Goal: Task Accomplishment & Management: Complete application form

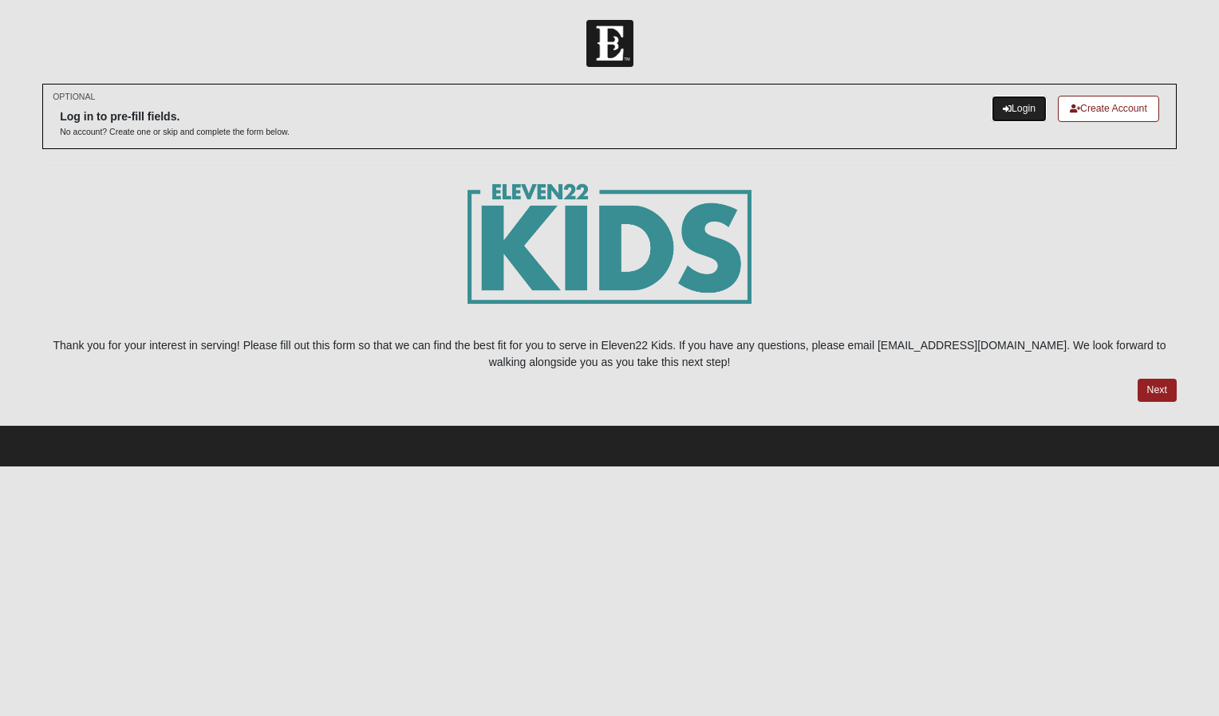
click at [1024, 102] on link "Login" at bounding box center [1018, 109] width 55 height 26
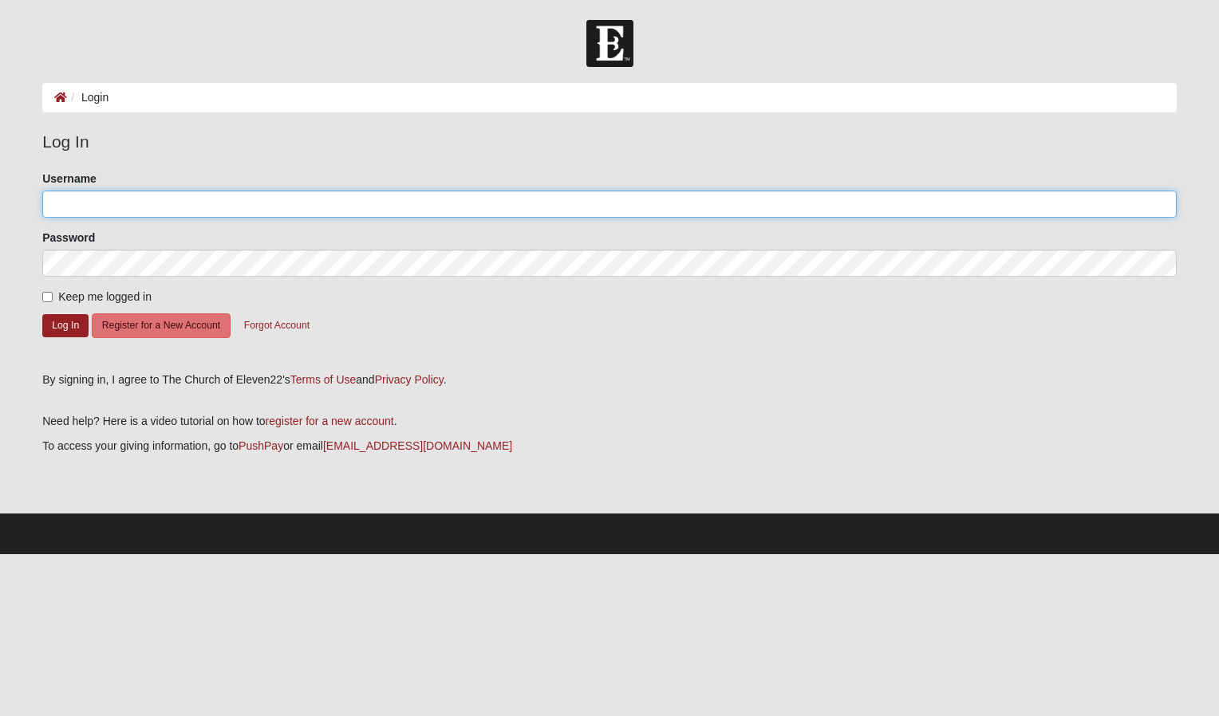
click at [721, 214] on input "Username" at bounding box center [609, 204] width 1134 height 27
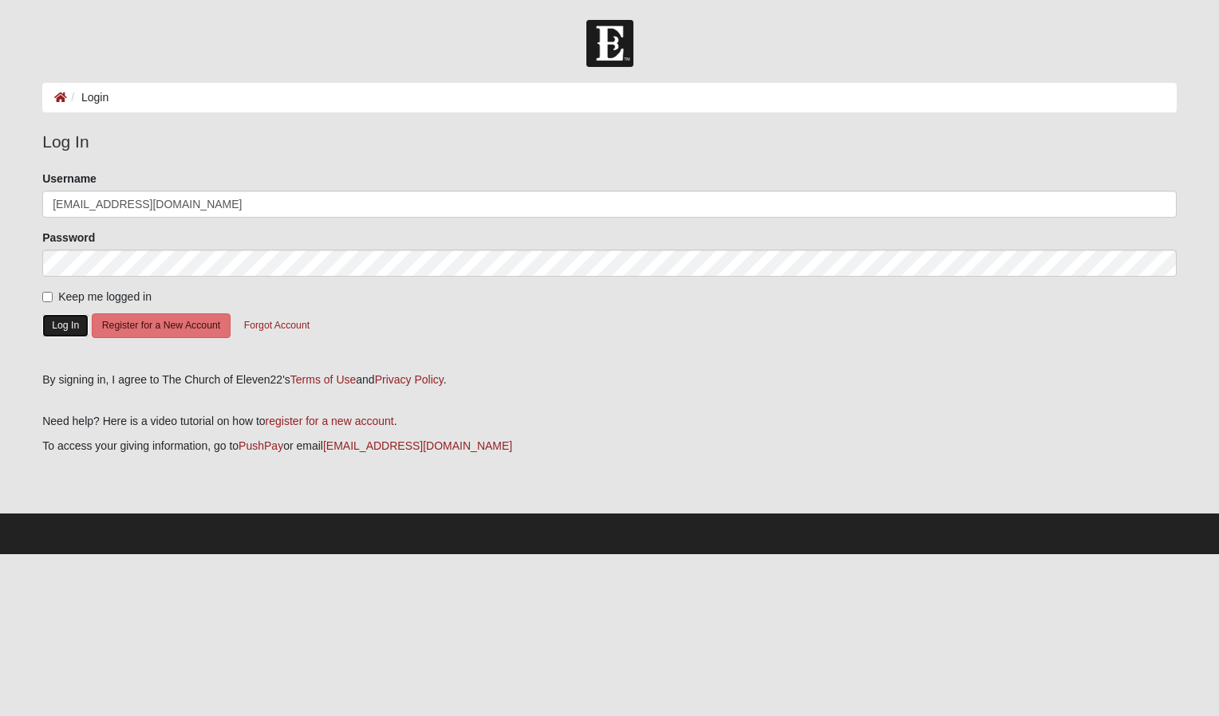
click at [57, 317] on button "Log In" at bounding box center [65, 325] width 46 height 23
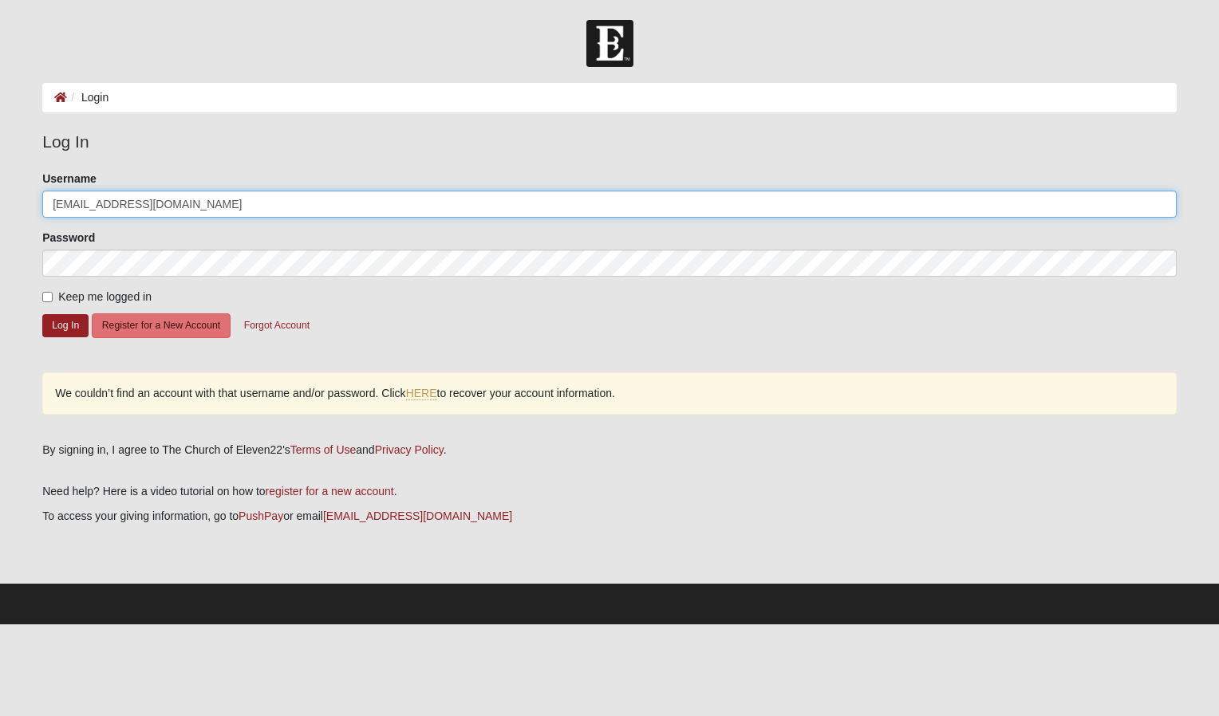
drag, startPoint x: 211, startPoint y: 209, endPoint x: 144, endPoint y: 207, distance: 66.2
click at [144, 207] on input "[EMAIL_ADDRESS][DOMAIN_NAME]" at bounding box center [609, 204] width 1134 height 27
click at [97, 208] on input "cameron.shinyeda" at bounding box center [609, 204] width 1134 height 27
type input "cameronshinyeda"
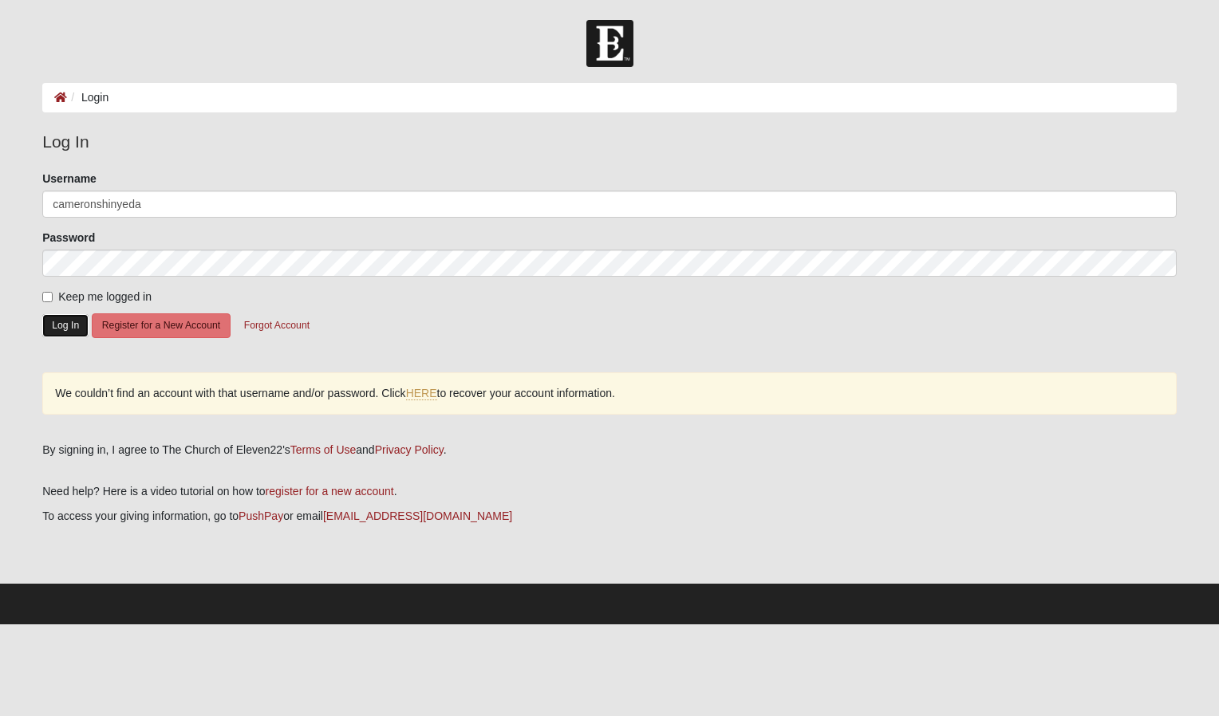
click at [64, 322] on button "Log In" at bounding box center [65, 325] width 46 height 23
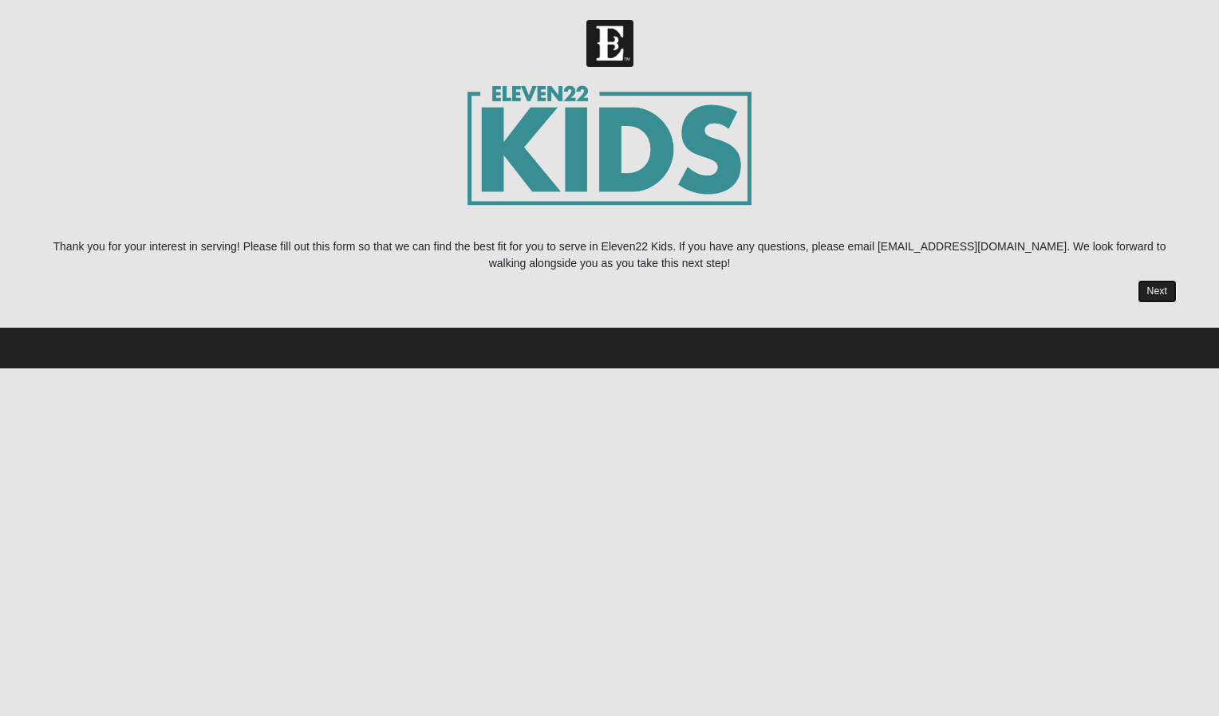
click at [1147, 293] on link "Next" at bounding box center [1156, 291] width 39 height 23
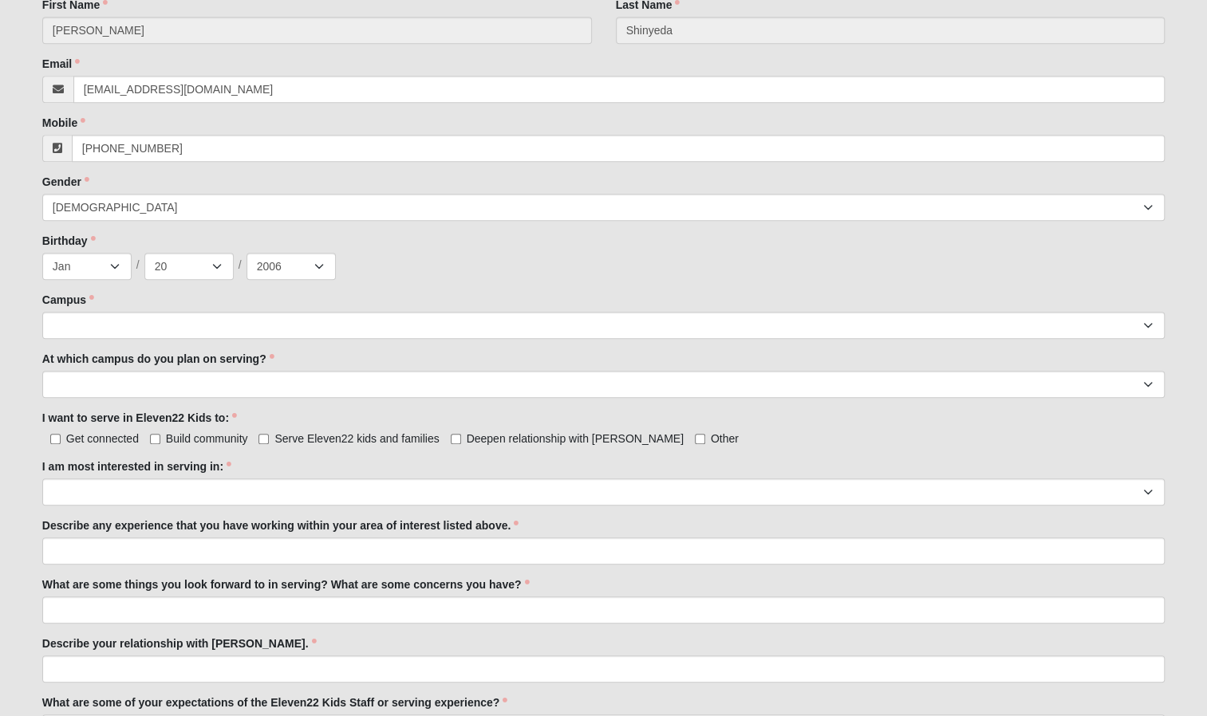
scroll to position [529, 0]
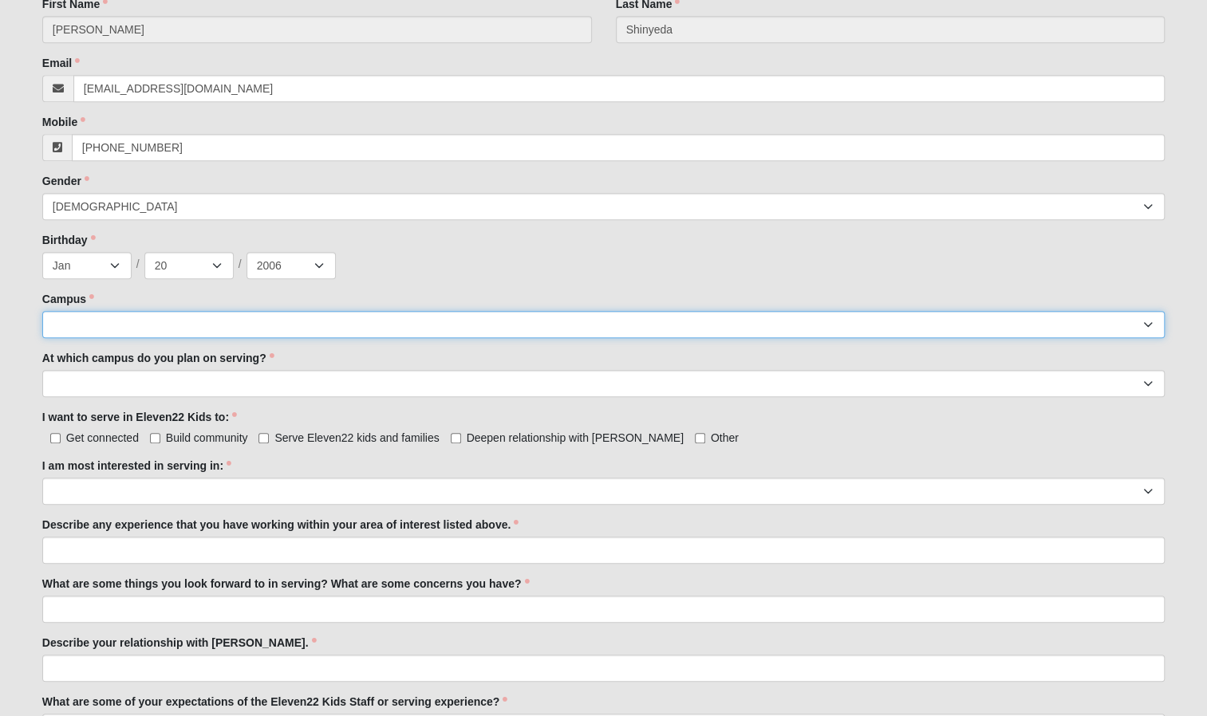
click at [695, 325] on select "Arlington Baymeadows Eleven22 Online [PERSON_NAME][GEOGRAPHIC_DATA] Jesup [GEOG…" at bounding box center [603, 324] width 1122 height 27
select select "3"
click at [42, 311] on select "Arlington Baymeadows Eleven22 Online [PERSON_NAME][GEOGRAPHIC_DATA] Jesup [GEOG…" at bounding box center [603, 324] width 1122 height 27
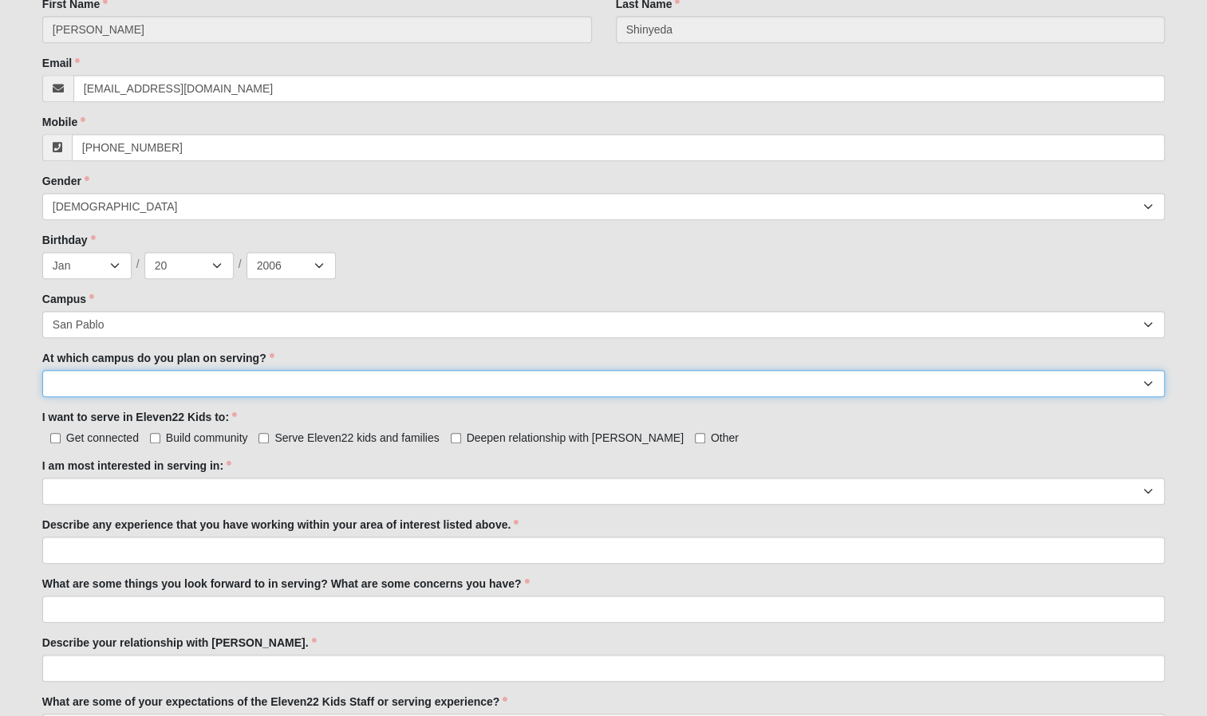
click at [262, 391] on select "[GEOGRAPHIC_DATA] [PERSON_NAME][GEOGRAPHIC_DATA] [GEOGRAPHIC_DATA] [GEOGRAPHIC_…" at bounding box center [603, 383] width 1122 height 27
select select "San Pablo"
click at [42, 370] on select "[GEOGRAPHIC_DATA] [PERSON_NAME][GEOGRAPHIC_DATA] [GEOGRAPHIC_DATA] [GEOGRAPHIC_…" at bounding box center [603, 383] width 1122 height 27
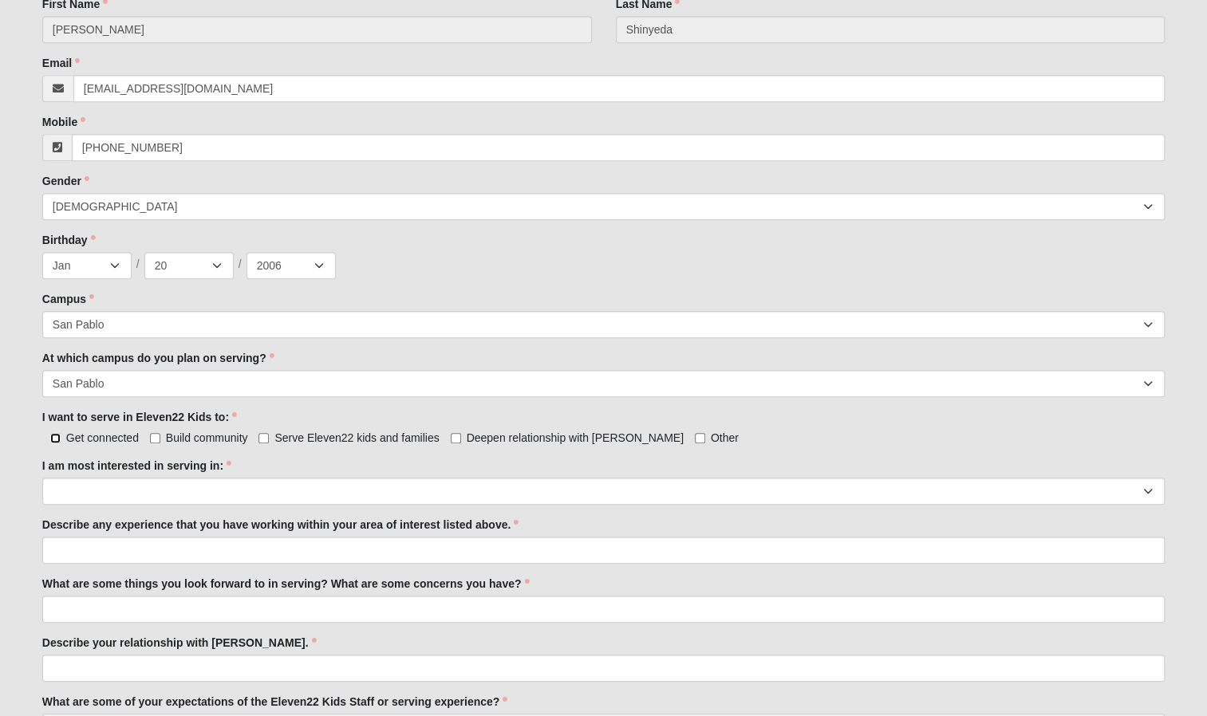
click at [59, 439] on input "Get connected" at bounding box center [55, 438] width 10 height 10
checkbox input "true"
click at [157, 441] on input "Build community" at bounding box center [155, 438] width 10 height 10
checkbox input "true"
click at [270, 435] on label "Serve Eleven22 kids and families" at bounding box center [348, 438] width 180 height 16
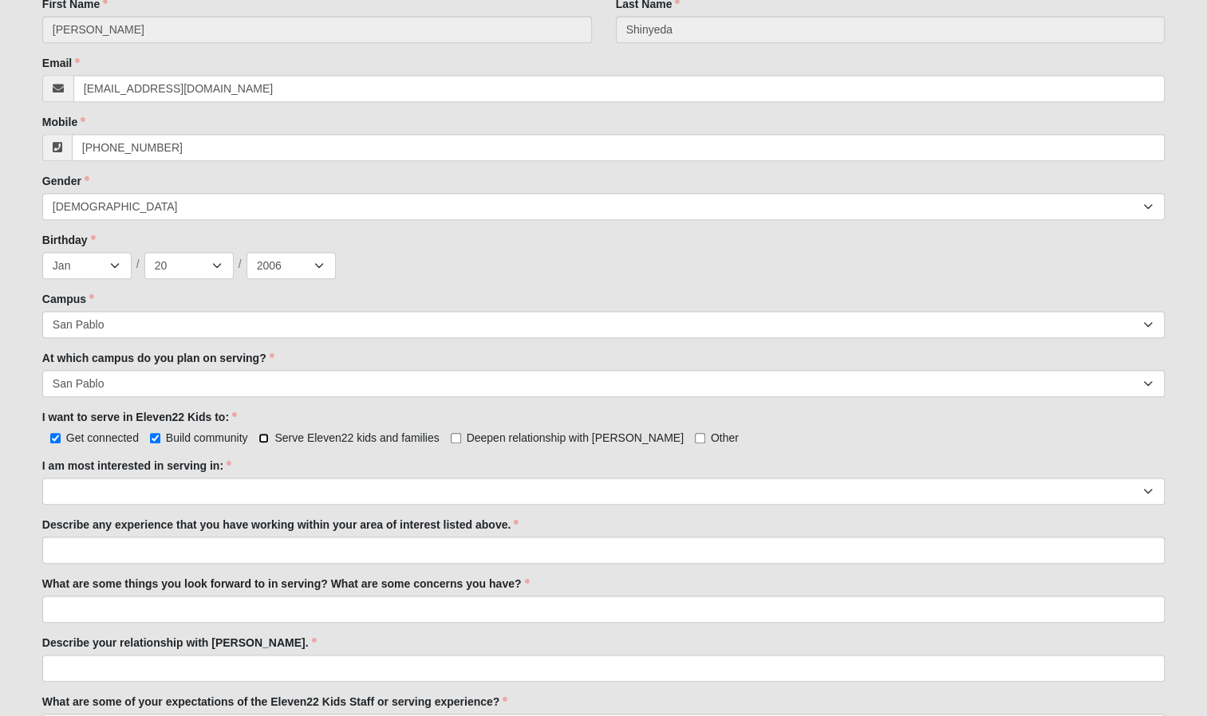
click at [269, 435] on input "Serve Eleven22 kids and families" at bounding box center [263, 438] width 10 height 10
checkbox input "true"
click at [465, 435] on label "Deepen relationship with [PERSON_NAME]" at bounding box center [567, 438] width 233 height 16
click at [461, 435] on input "Deepen relationship with [PERSON_NAME]" at bounding box center [456, 438] width 10 height 10
checkbox input "true"
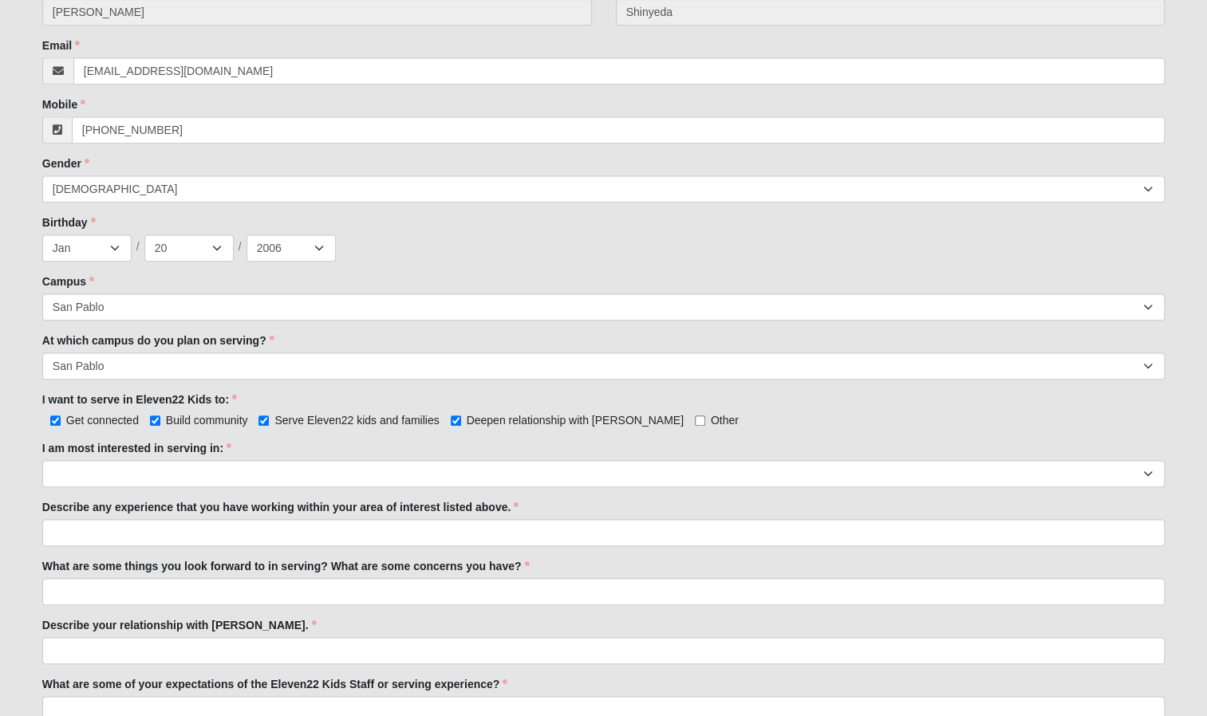
scroll to position [560, 0]
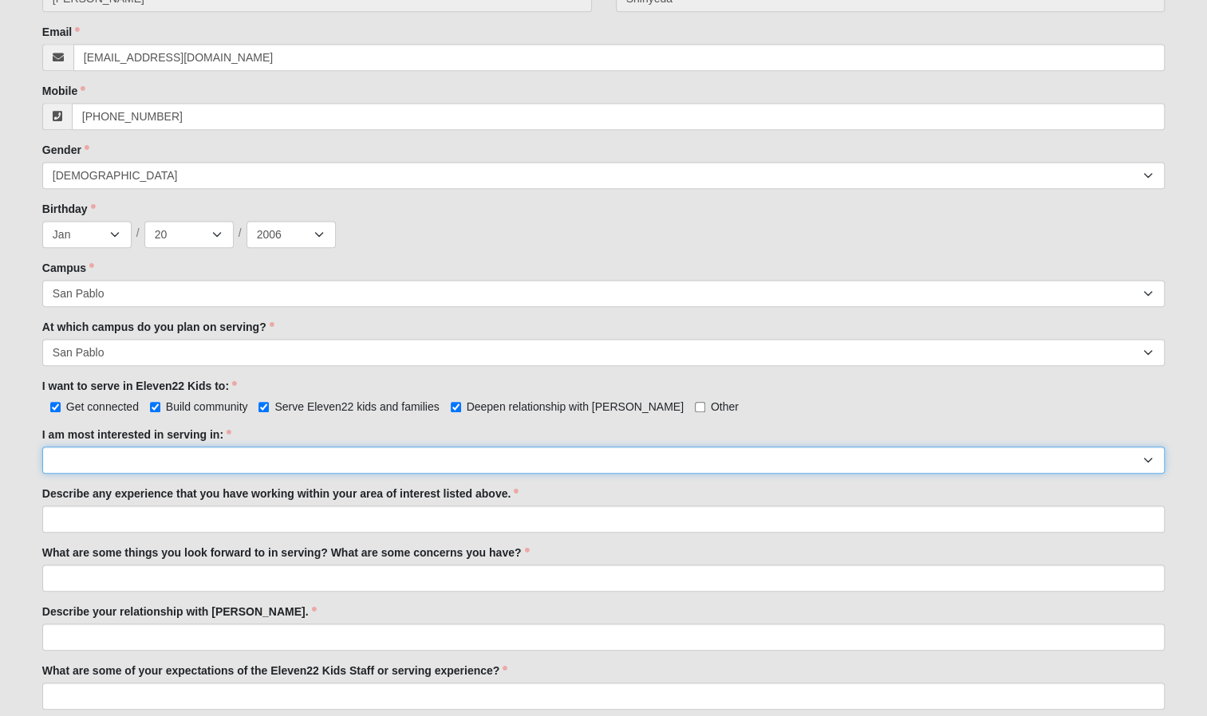
click at [449, 457] on select "Registration Tour Guide Preschool Disciple Group Leader Elementary Disciple Gro…" at bounding box center [603, 460] width 1122 height 27
select select "Classroom Buddy"
click at [42, 447] on select "Registration Tour Guide Preschool Disciple Group Leader Elementary Disciple Gro…" at bounding box center [603, 460] width 1122 height 27
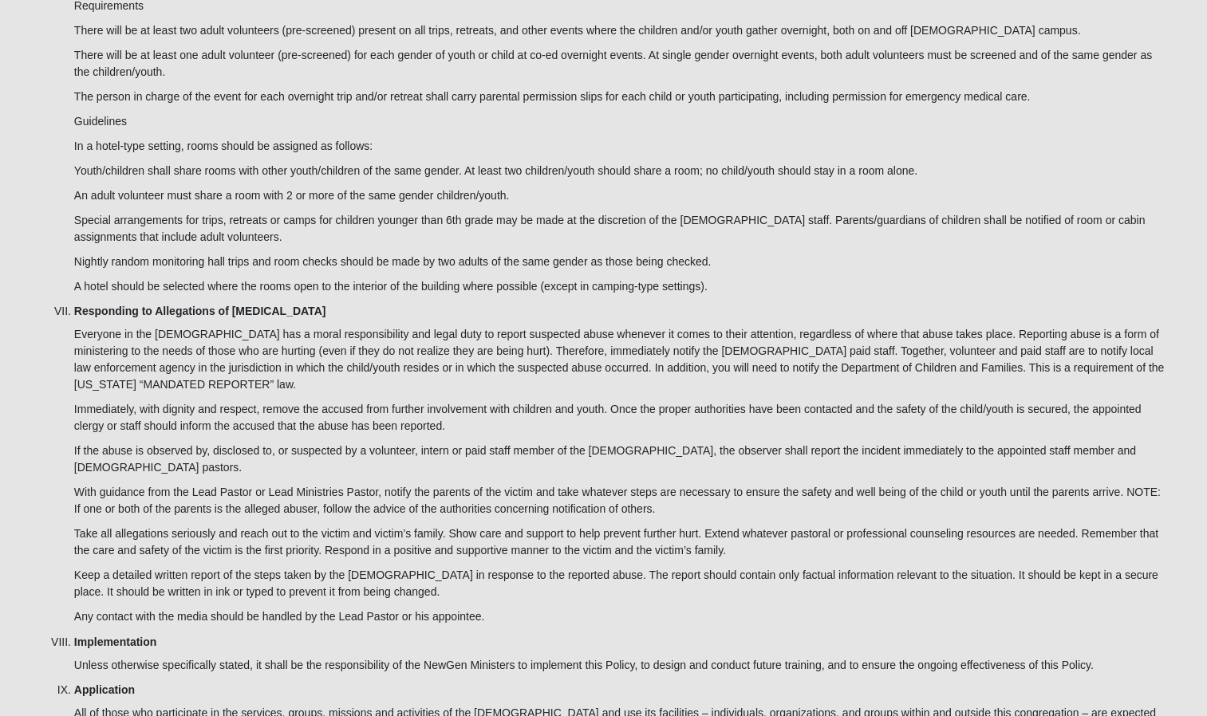
scroll to position [4464, 0]
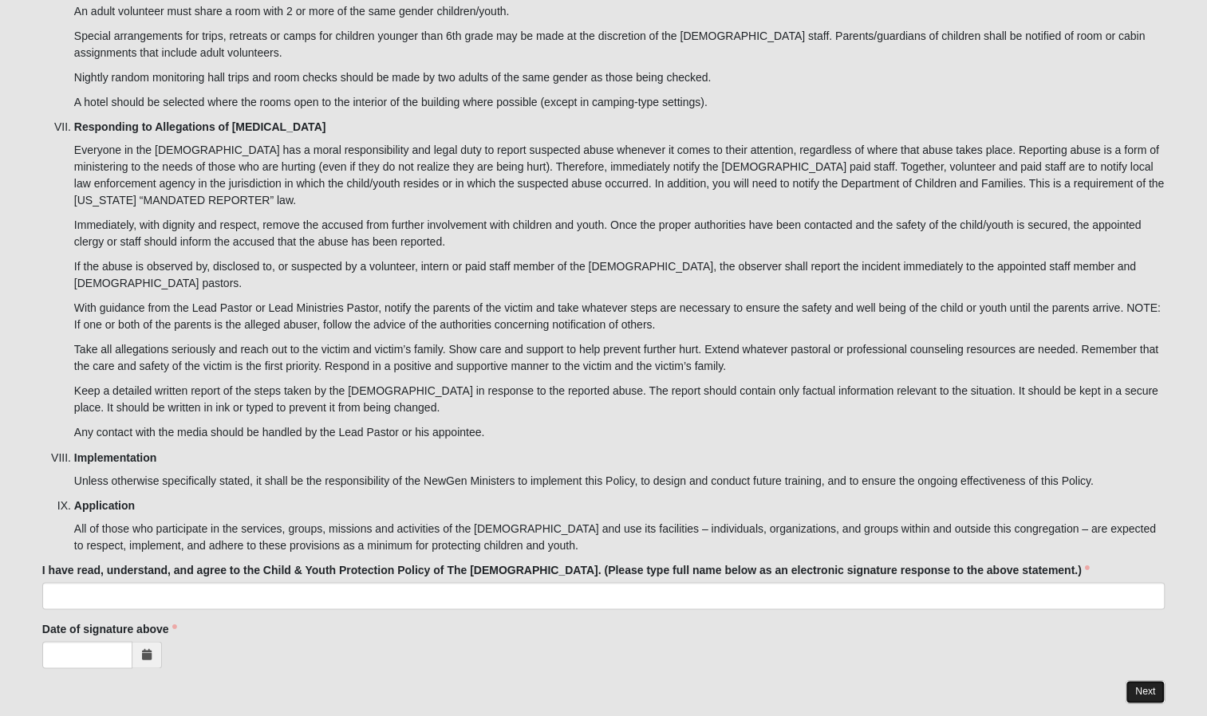
click at [1144, 680] on link "Next" at bounding box center [1144, 691] width 39 height 23
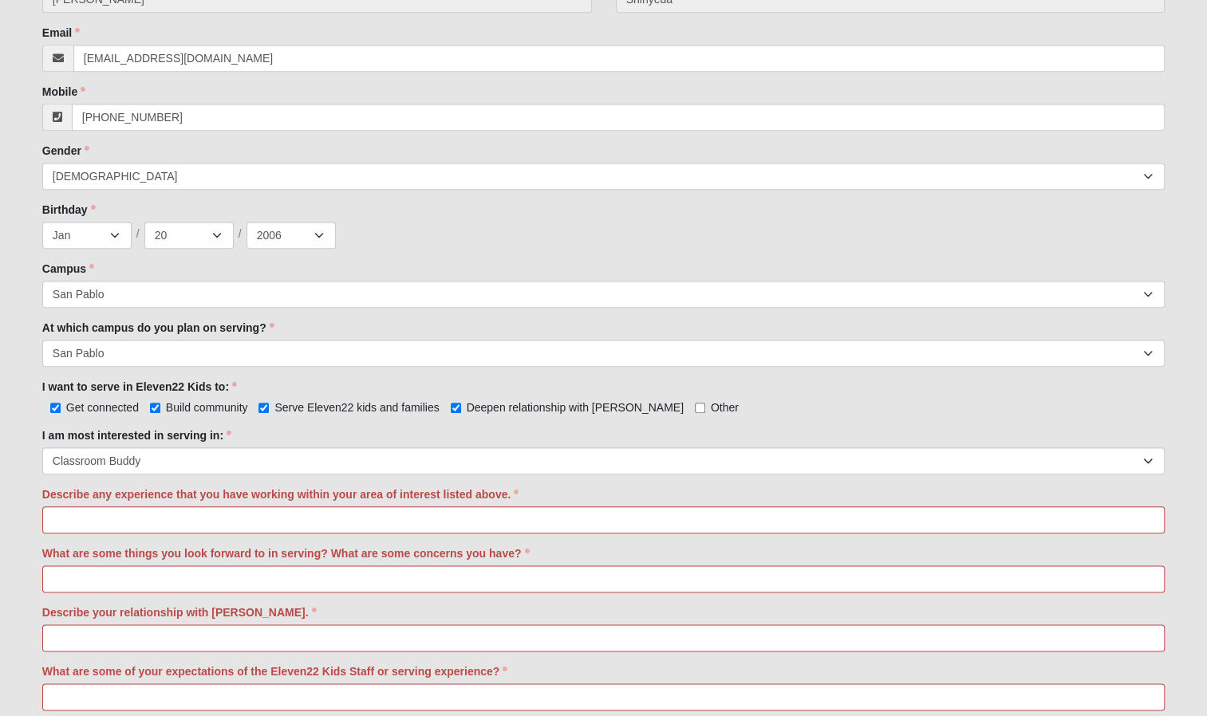
scroll to position [808, 0]
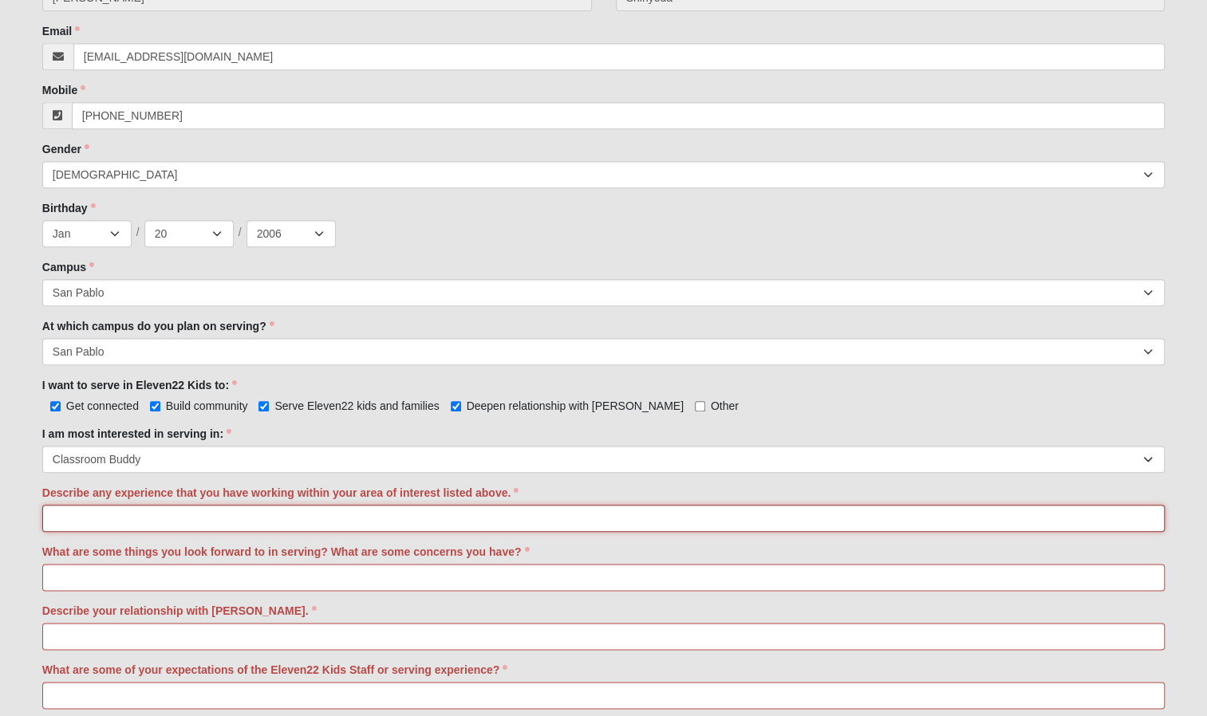
click at [671, 511] on input "Describe any experience that you have working within your area of interest list…" at bounding box center [603, 518] width 1122 height 27
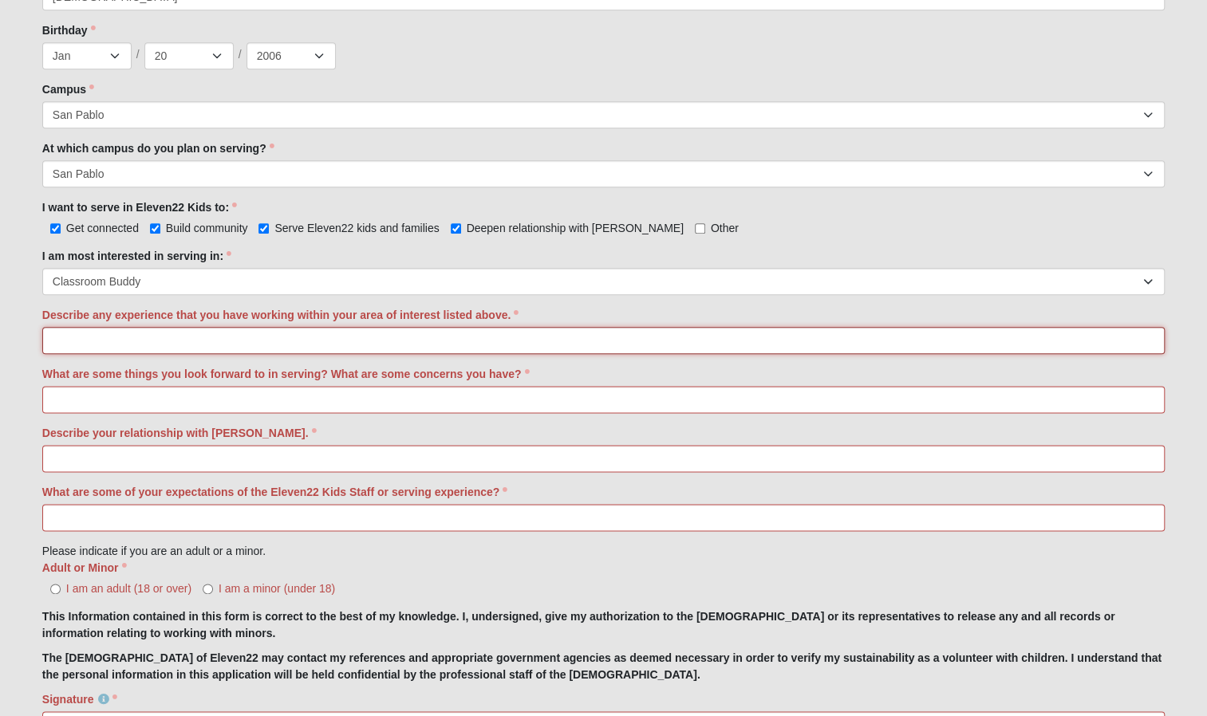
scroll to position [987, 0]
type input "I nannied for 2 years and have babysat for many families for over 6 years"
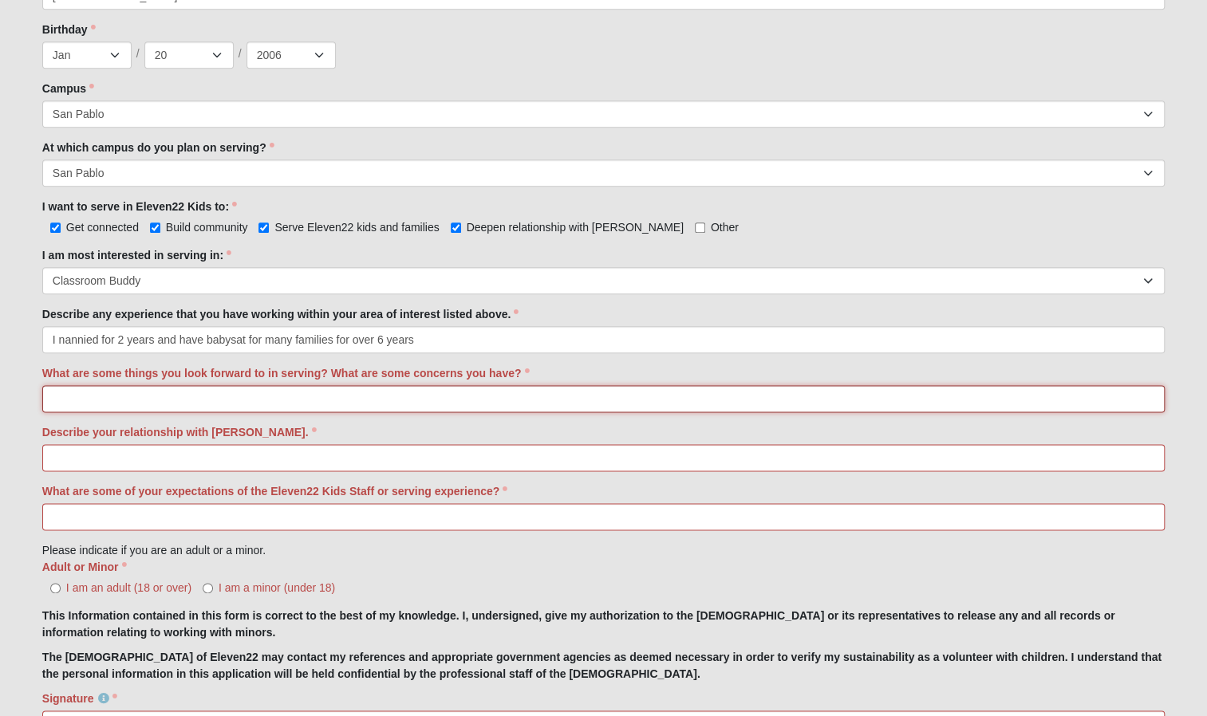
click at [396, 398] on input "What are some things you look forward to in serving? What are some concerns you…" at bounding box center [603, 398] width 1122 height 27
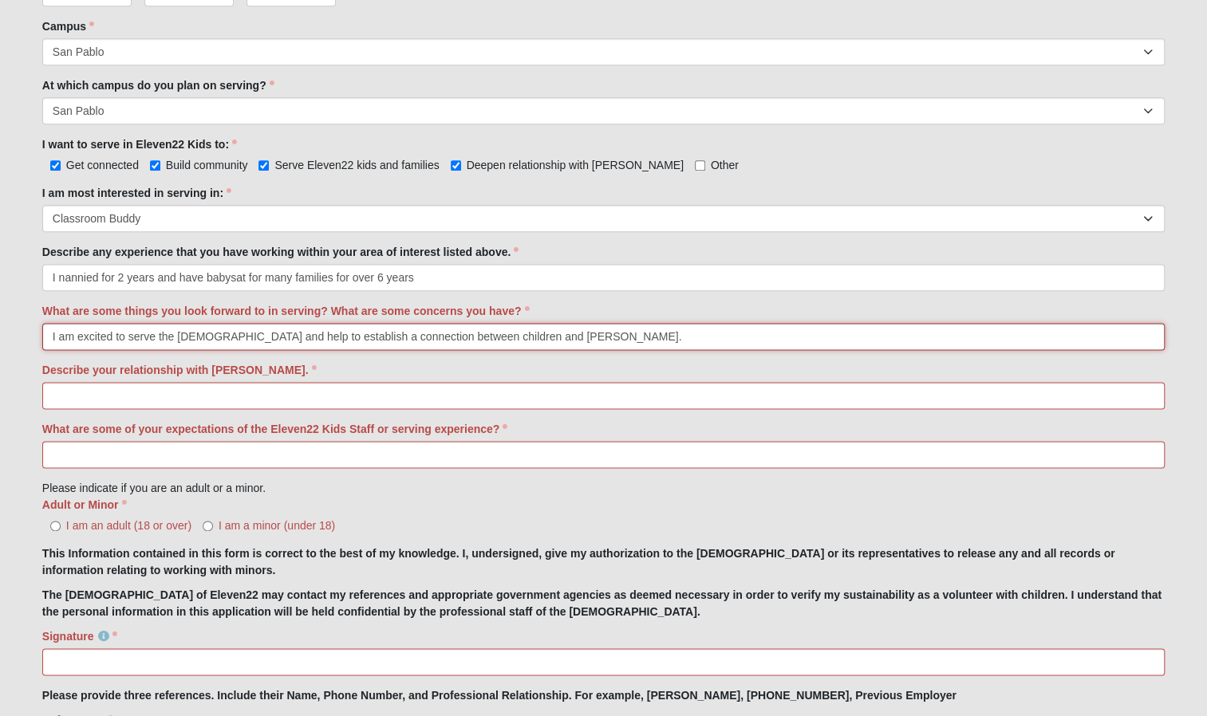
scroll to position [1050, 0]
type input "I am excited to serve the [DEMOGRAPHIC_DATA] and help to establish a connection…"
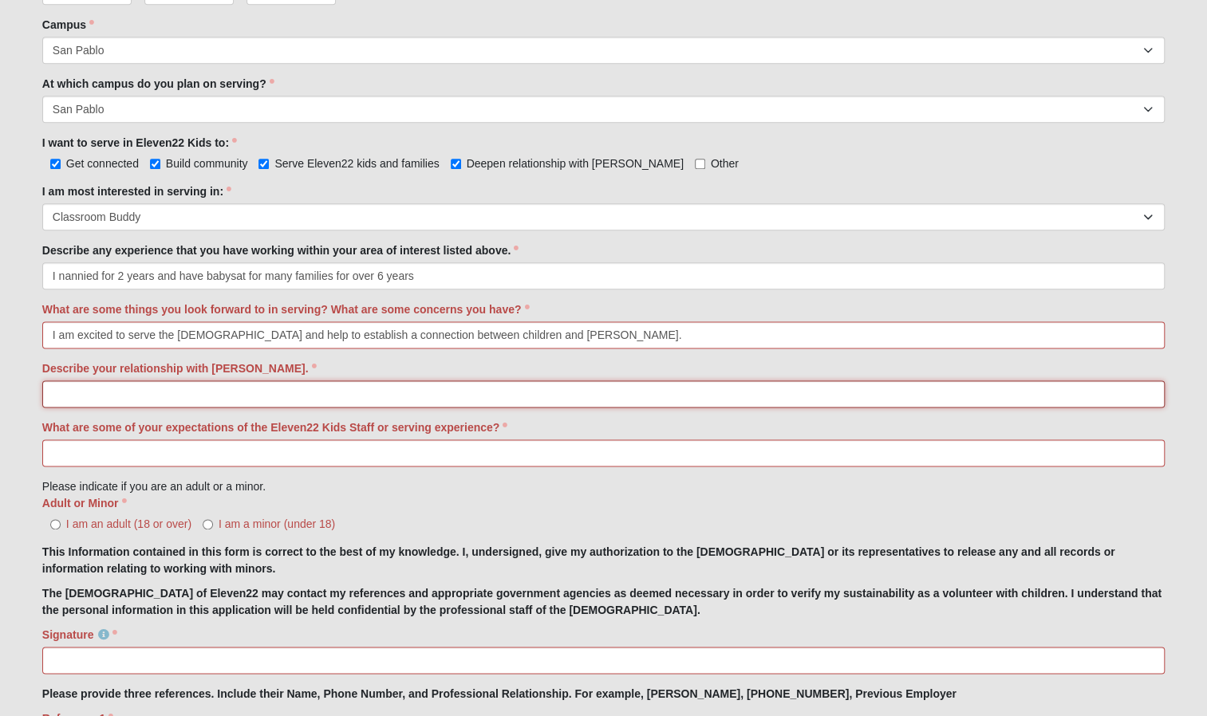
click at [396, 398] on input "Describe your relationship with [PERSON_NAME]." at bounding box center [603, 393] width 1122 height 27
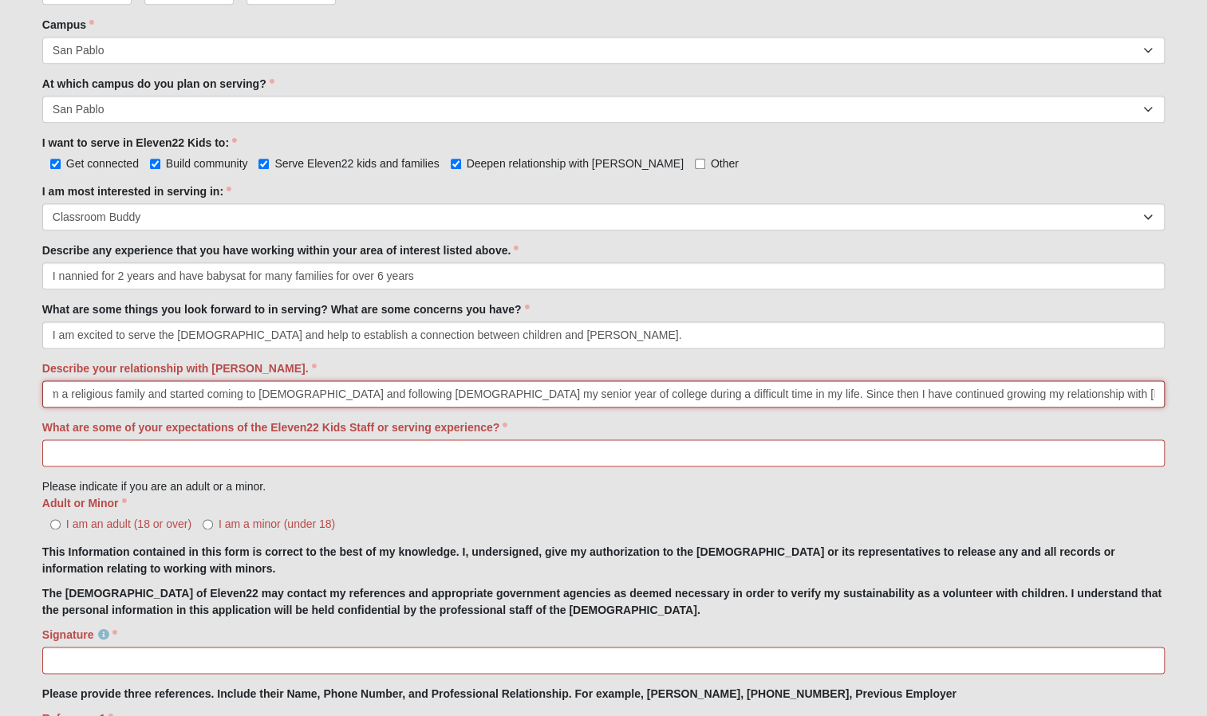
scroll to position [0, 93]
type input "I did not come from a religious family and started coming to [DEMOGRAPHIC_DATA]…"
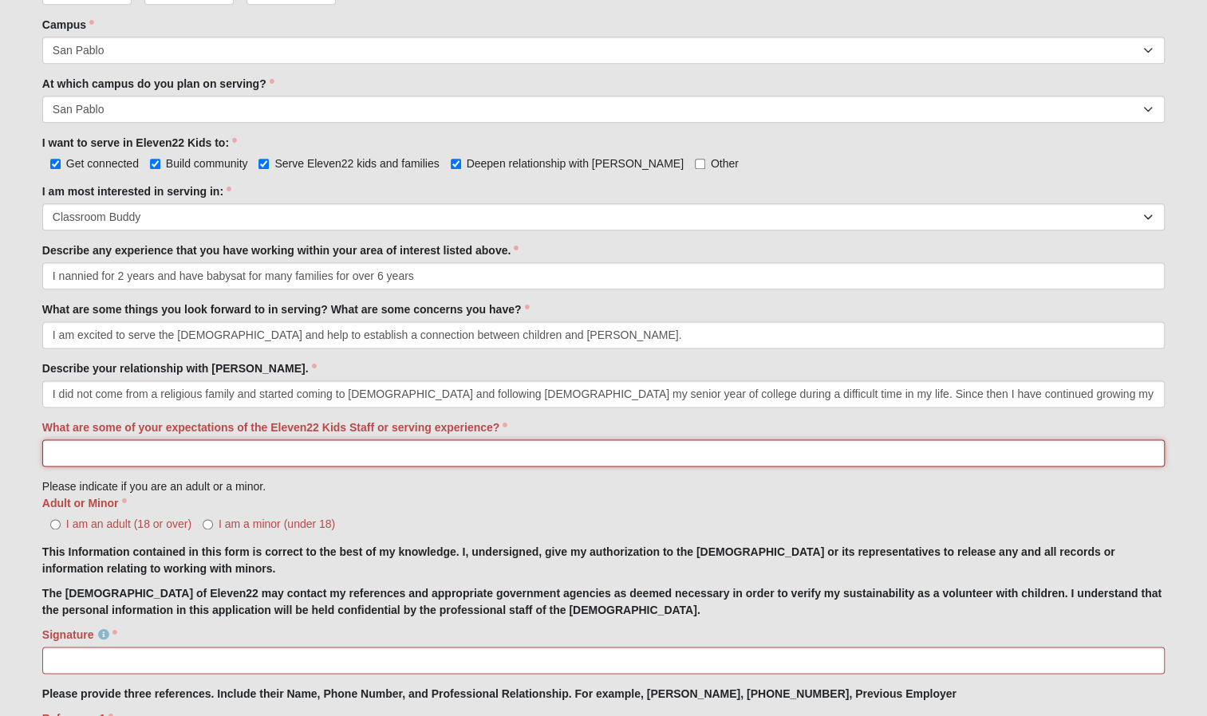
click at [879, 463] on input "What are some of your expectations of the Eleven22 Kids Staff or serving experi…" at bounding box center [603, 452] width 1122 height 27
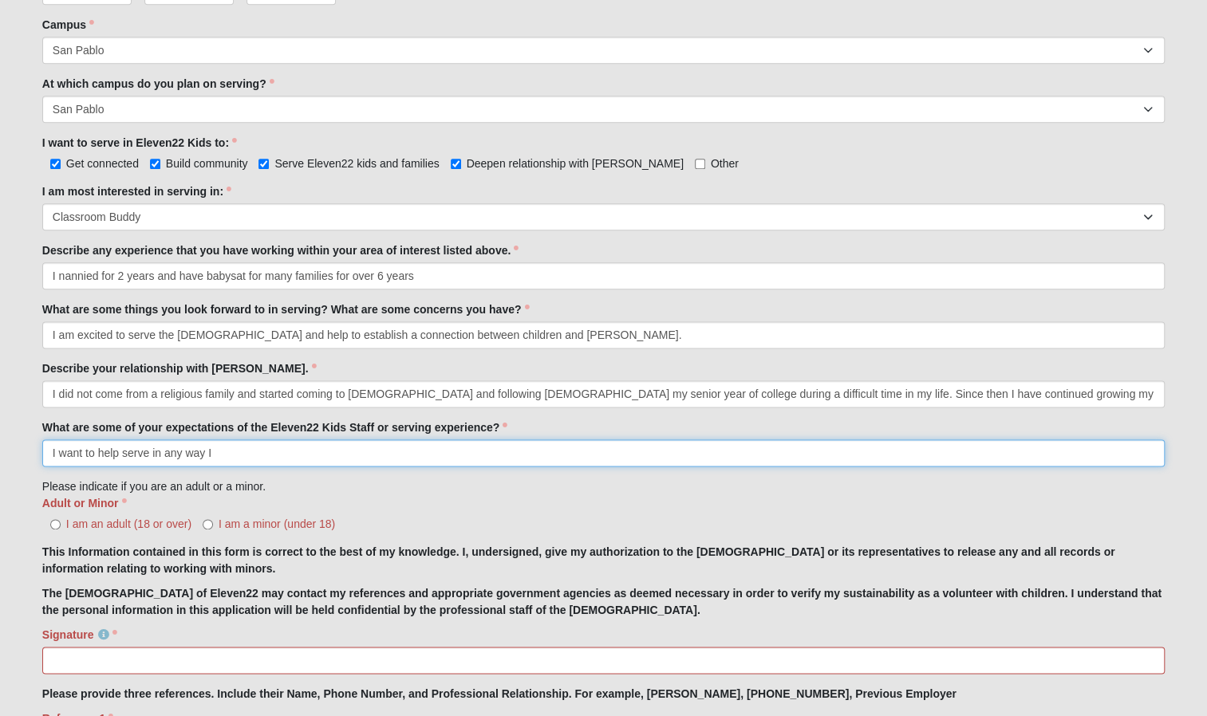
click at [241, 453] on input "I want to help serve in any way I" at bounding box center [603, 452] width 1122 height 27
type input "I want to help serve in any way I can and guide children to [PERSON_NAME]"
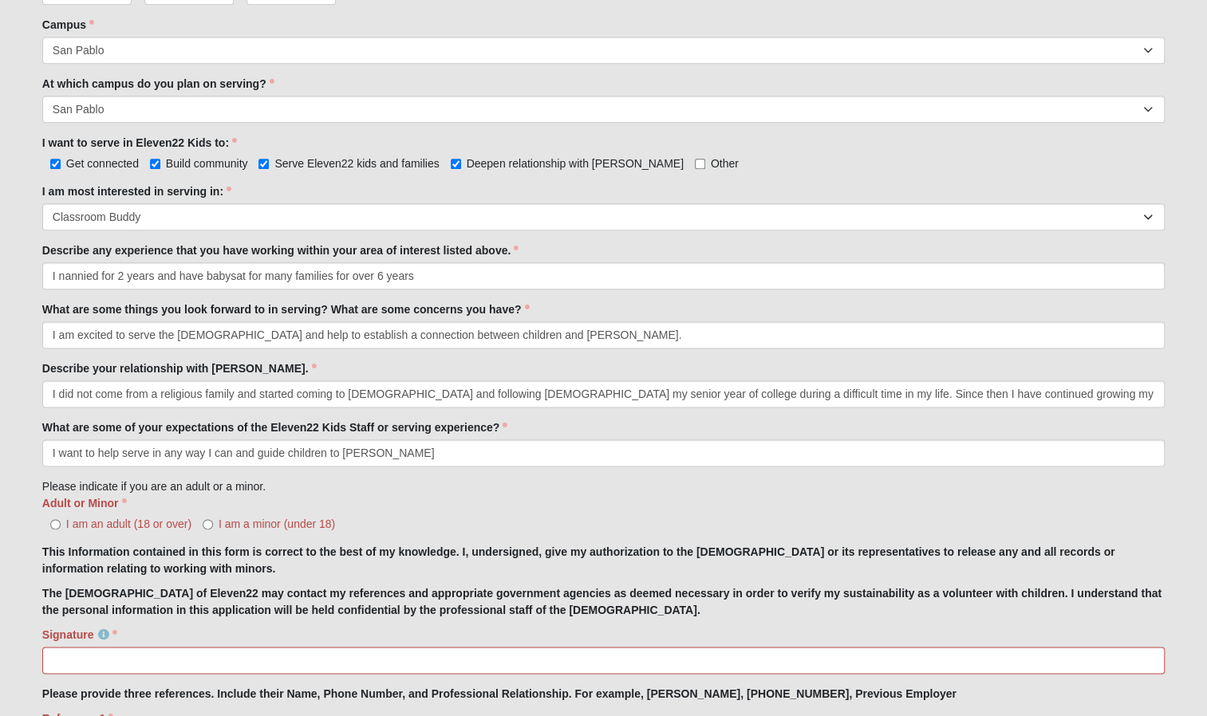
click at [85, 521] on span "I am an adult (18 or over)" at bounding box center [128, 524] width 125 height 13
click at [61, 521] on input "I am an adult (18 or over)" at bounding box center [55, 524] width 10 height 10
radio input "true"
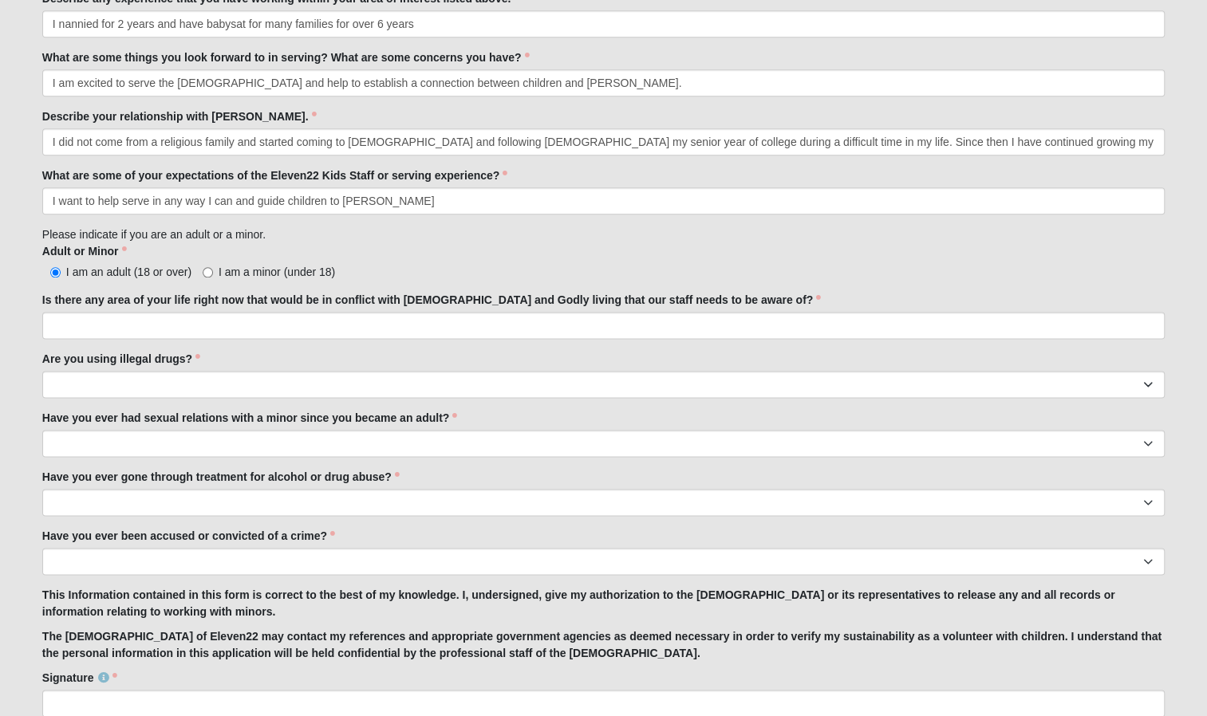
scroll to position [1139, 0]
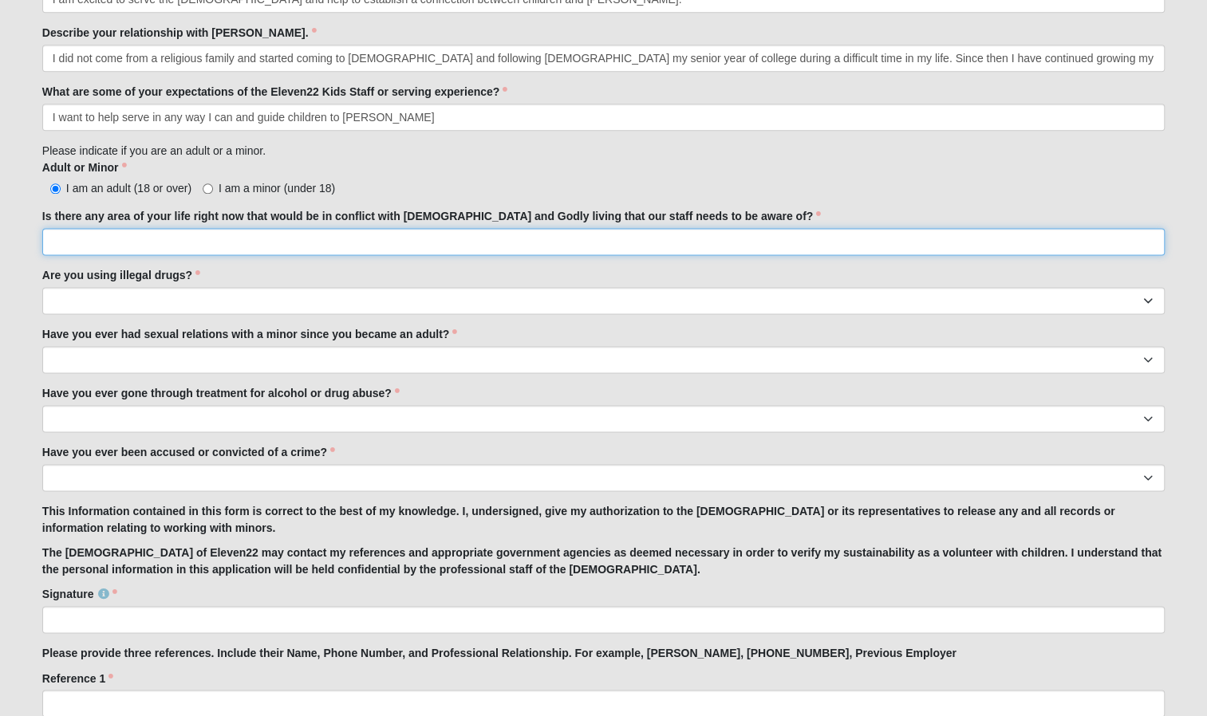
click at [131, 247] on input "Is there any area of your life right now that would be in conflict with [DEMOGR…" at bounding box center [603, 241] width 1122 height 27
type input "no"
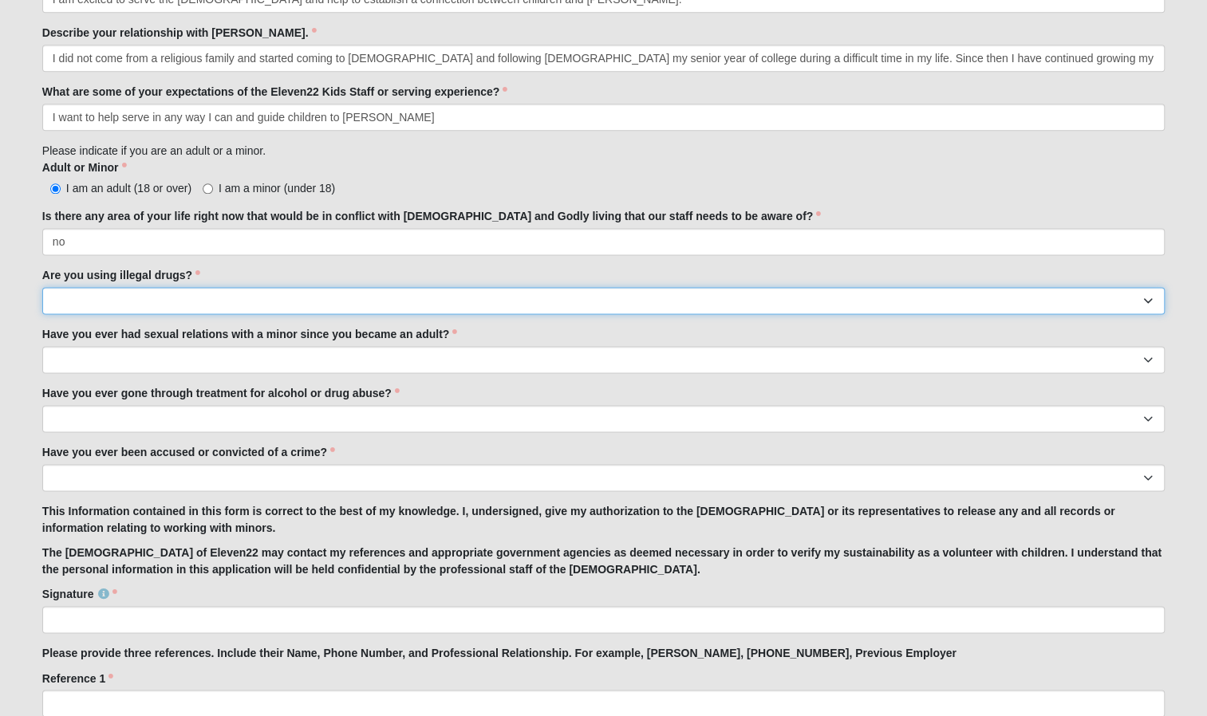
click at [126, 291] on select "Yes No" at bounding box center [603, 300] width 1122 height 27
select select "No"
click at [42, 287] on select "Yes No" at bounding box center [603, 300] width 1122 height 27
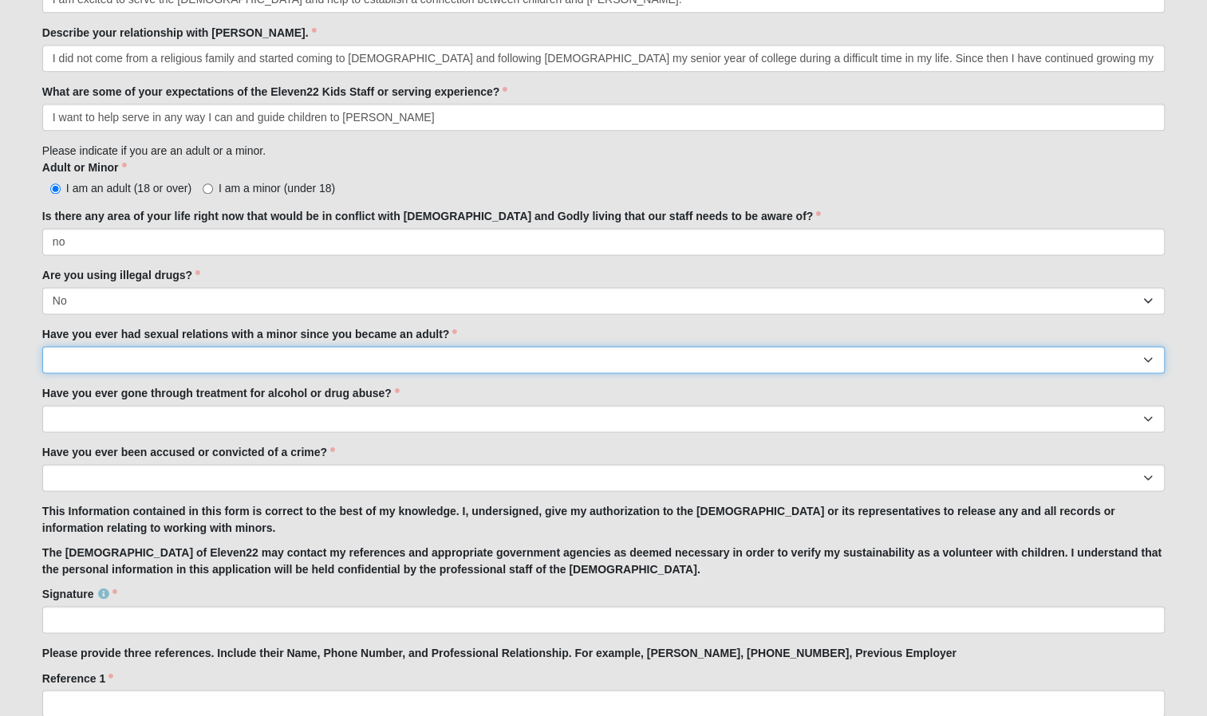
click at [102, 362] on select "Yes No" at bounding box center [603, 359] width 1122 height 27
select select "No"
click at [42, 346] on select "Yes No" at bounding box center [603, 359] width 1122 height 27
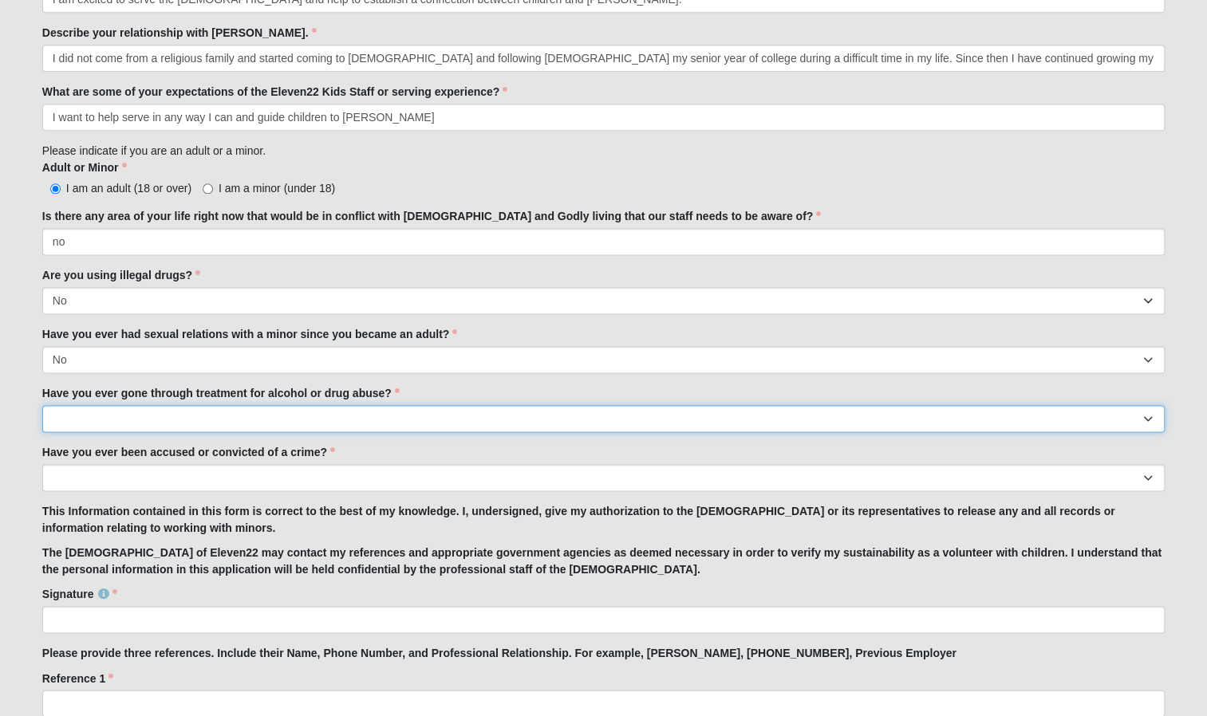
click at [89, 423] on select "Yes No" at bounding box center [603, 418] width 1122 height 27
select select "No"
click at [42, 405] on select "Yes No" at bounding box center [603, 418] width 1122 height 27
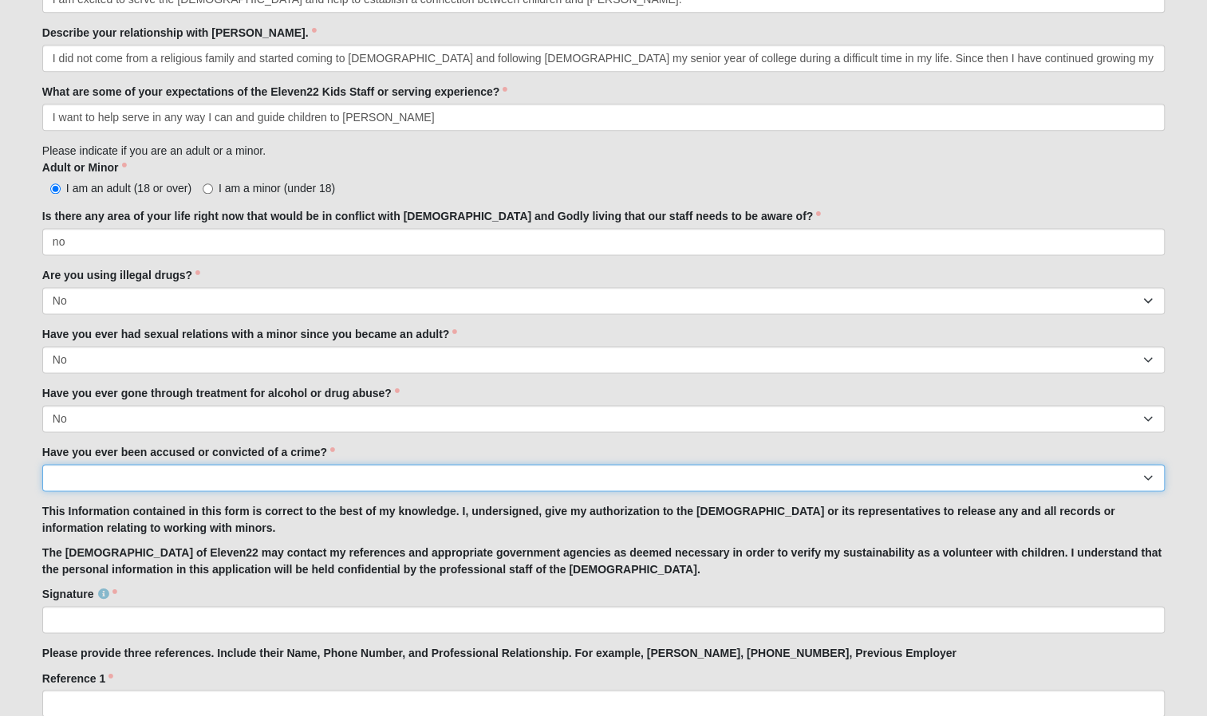
click at [73, 479] on select "Yes No" at bounding box center [603, 477] width 1122 height 27
select select "No"
click at [42, 464] on select "Yes No" at bounding box center [603, 477] width 1122 height 27
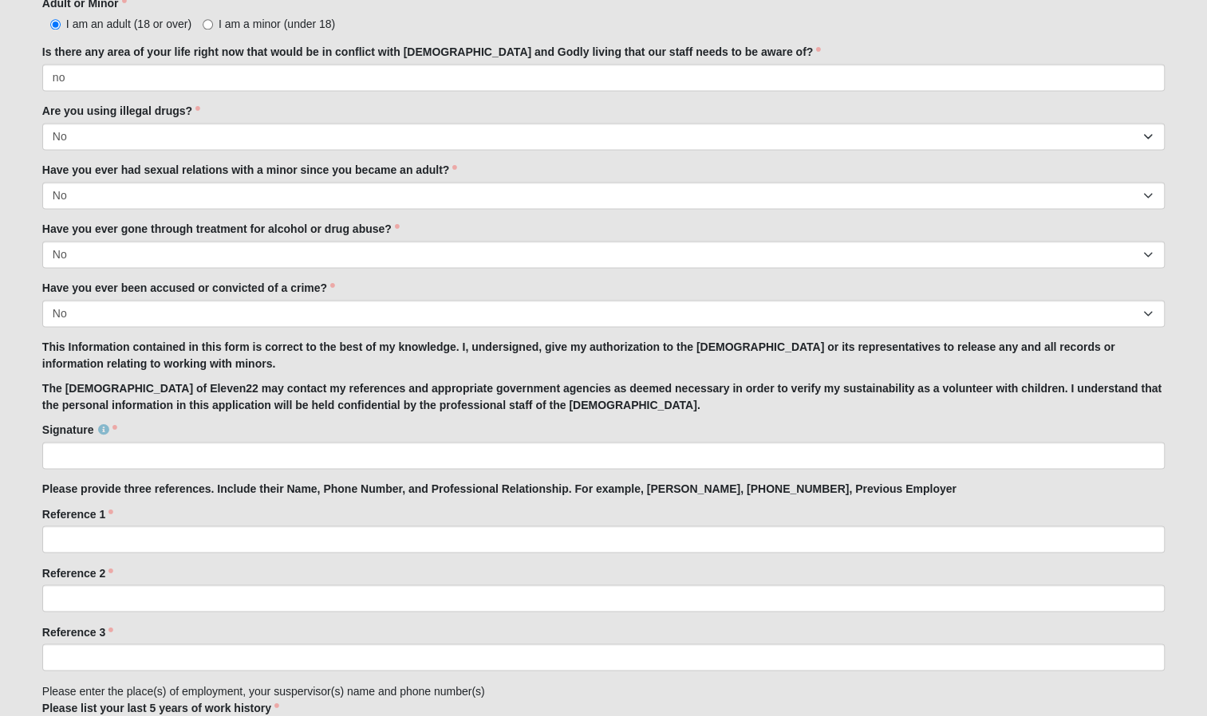
scroll to position [1306, 0]
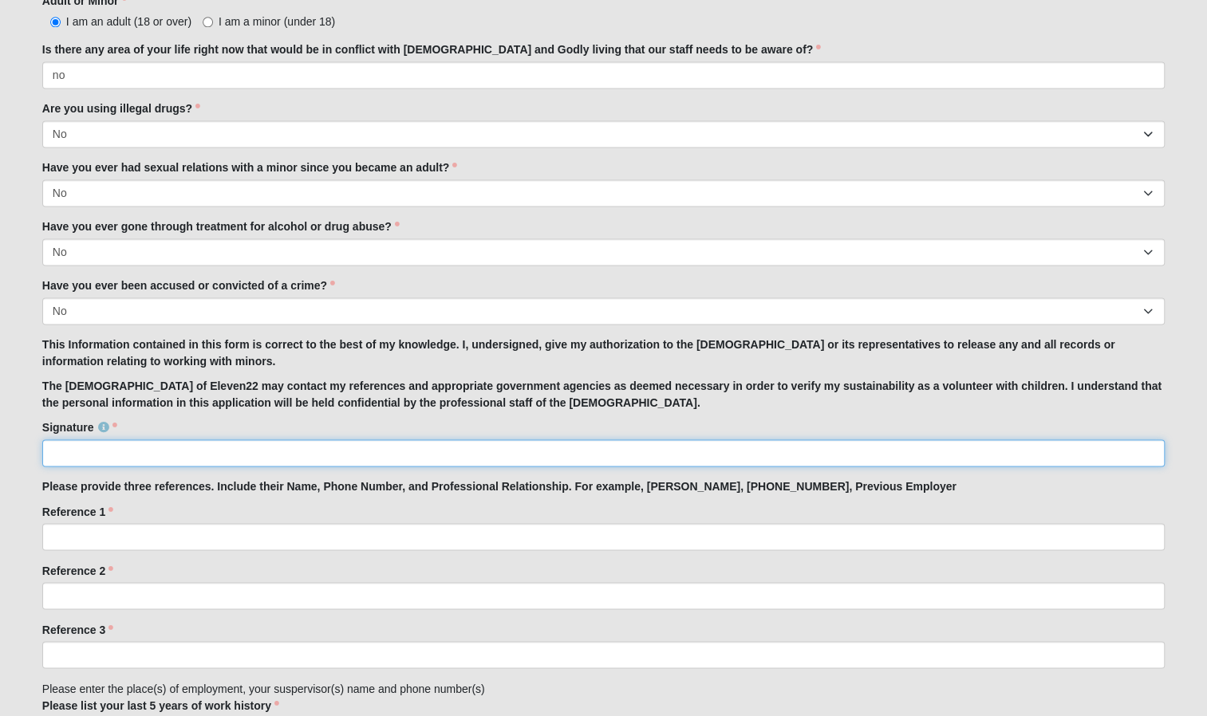
click at [77, 451] on input "Signature" at bounding box center [603, 452] width 1122 height 27
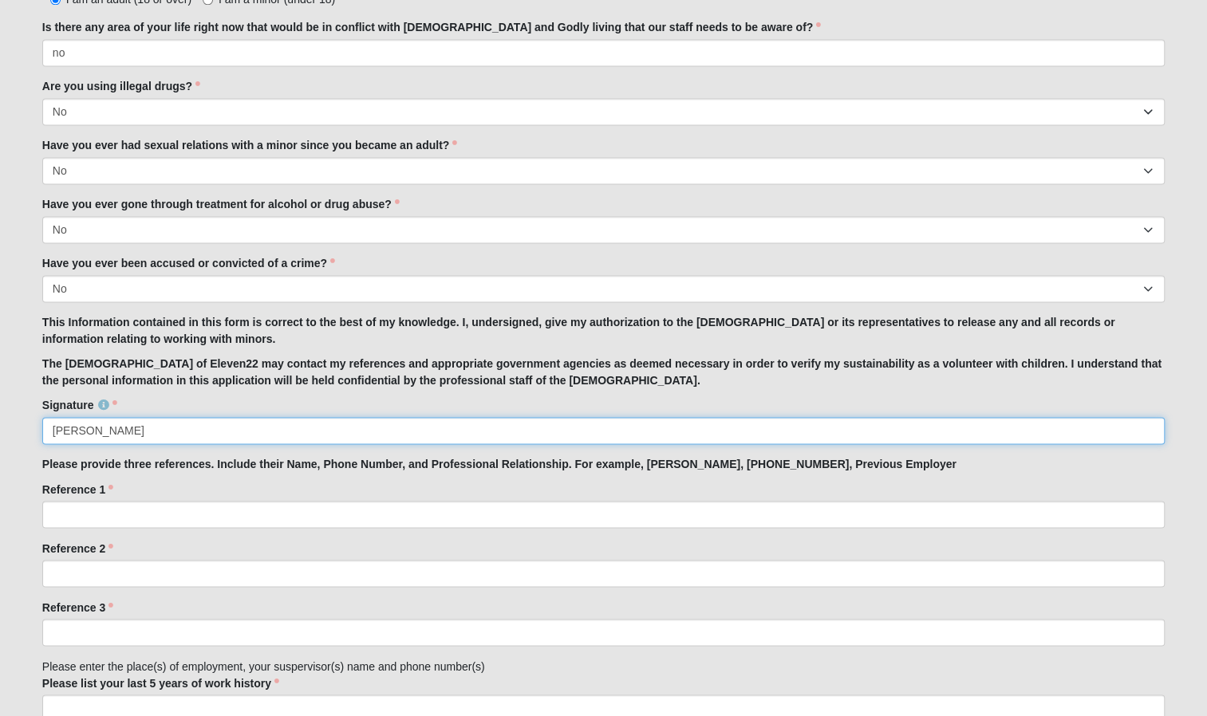
scroll to position [1330, 0]
type input "[PERSON_NAME]"
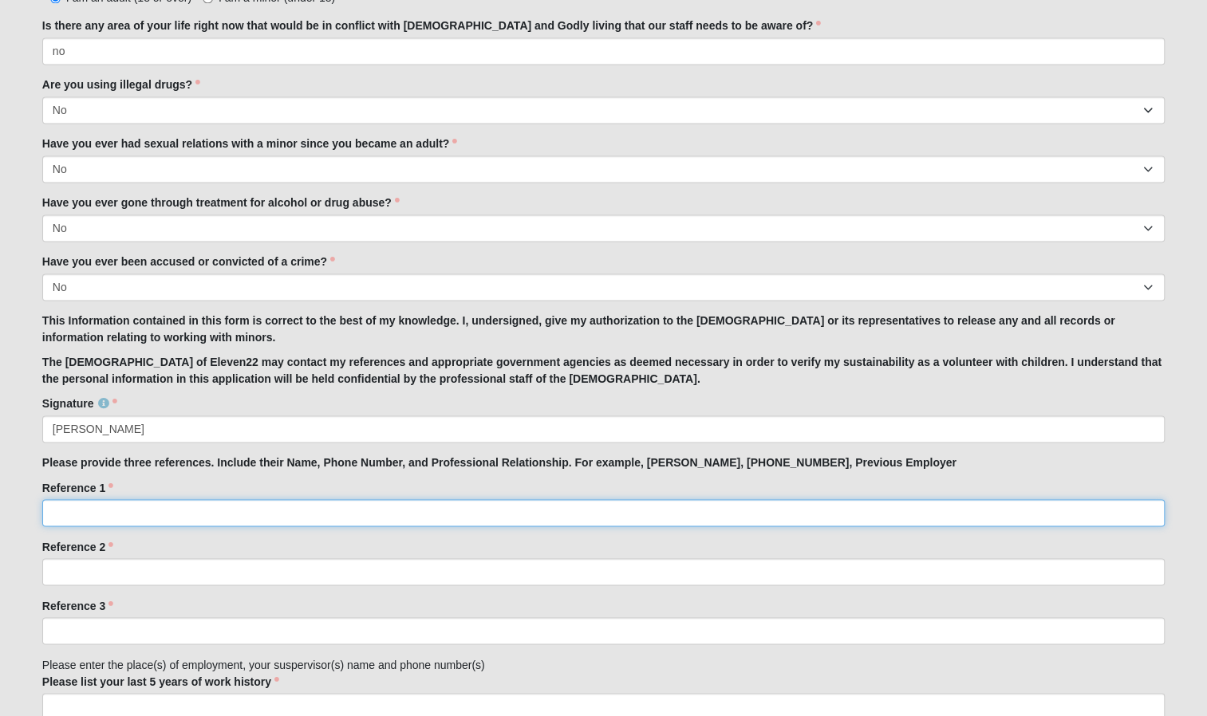
click at [99, 520] on input "Reference 1" at bounding box center [603, 512] width 1122 height 27
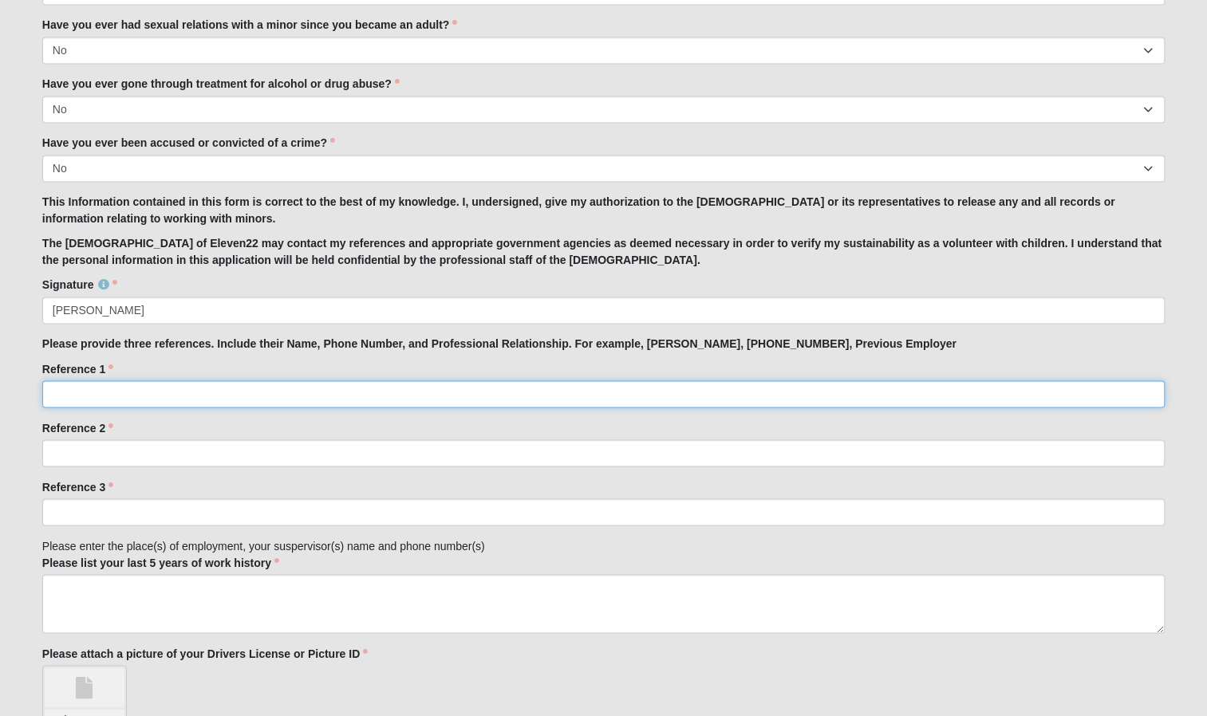
scroll to position [1453, 0]
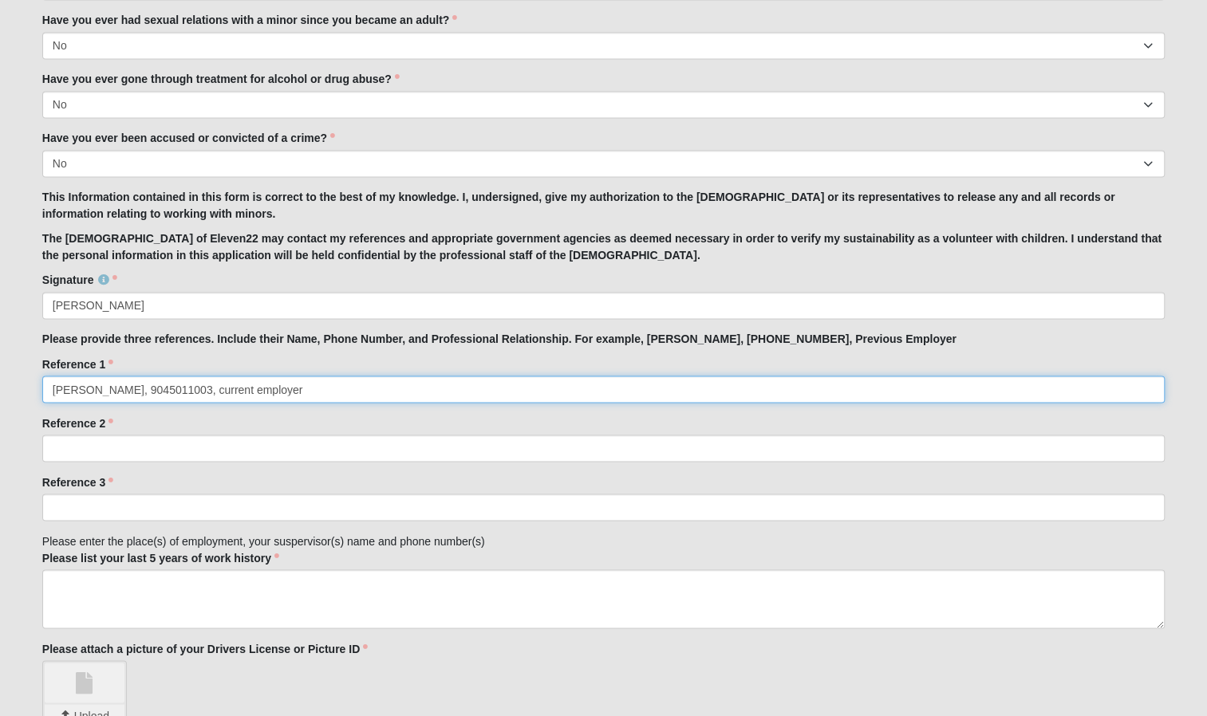
type input "[PERSON_NAME], 9045011003, current employer"
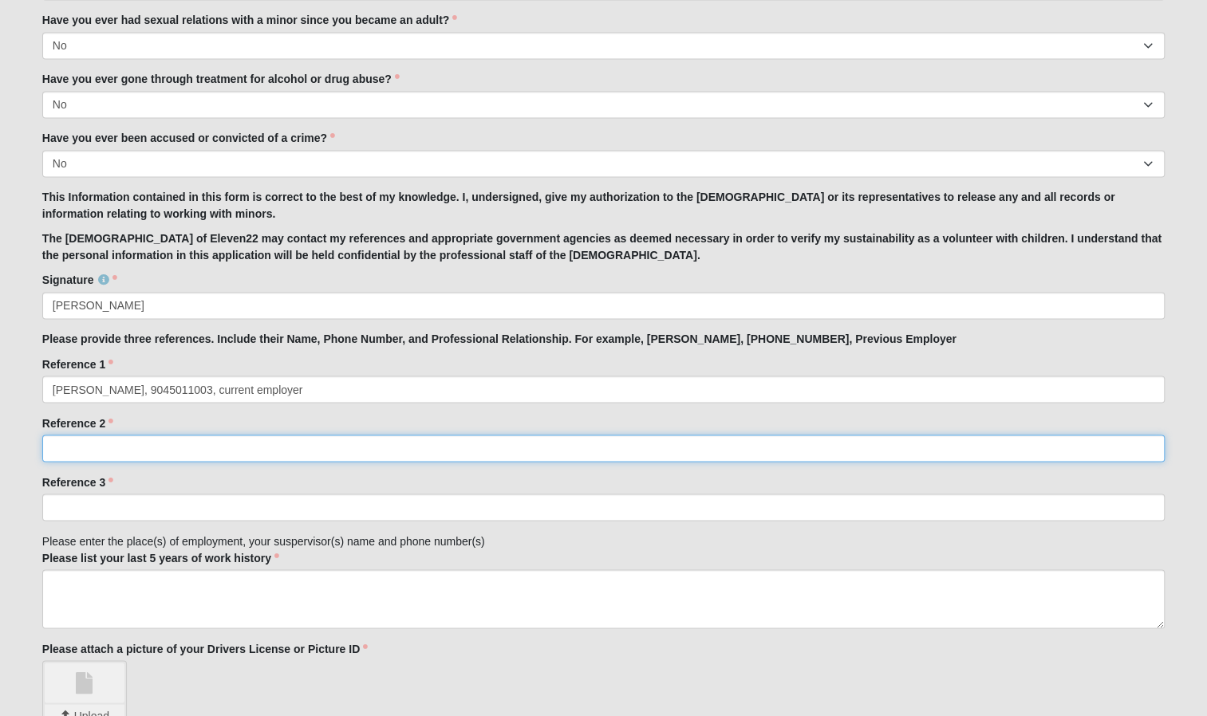
click at [86, 459] on input "Reference 2" at bounding box center [603, 448] width 1122 height 27
type input "X"
type input "[PERSON_NAME], 6023205398, mother of the family I used to babysit"
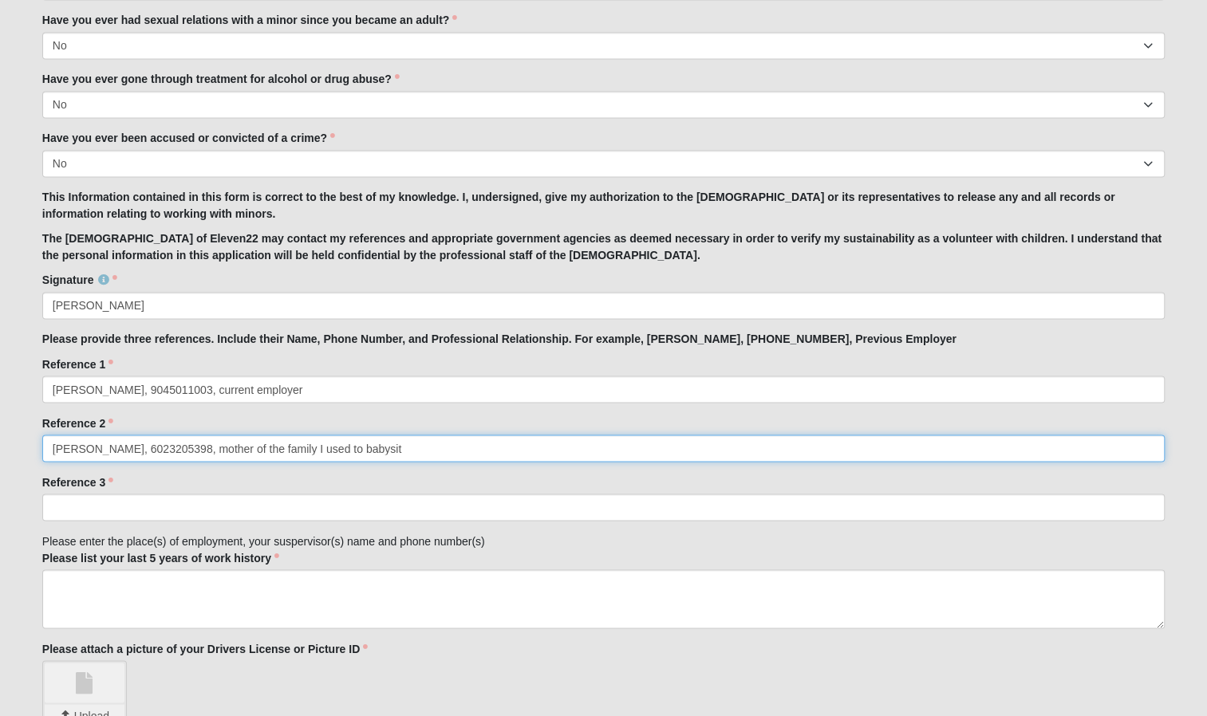
click at [384, 449] on input "[PERSON_NAME], 6023205398, mother of the family I used to babysit" at bounding box center [603, 448] width 1122 height 27
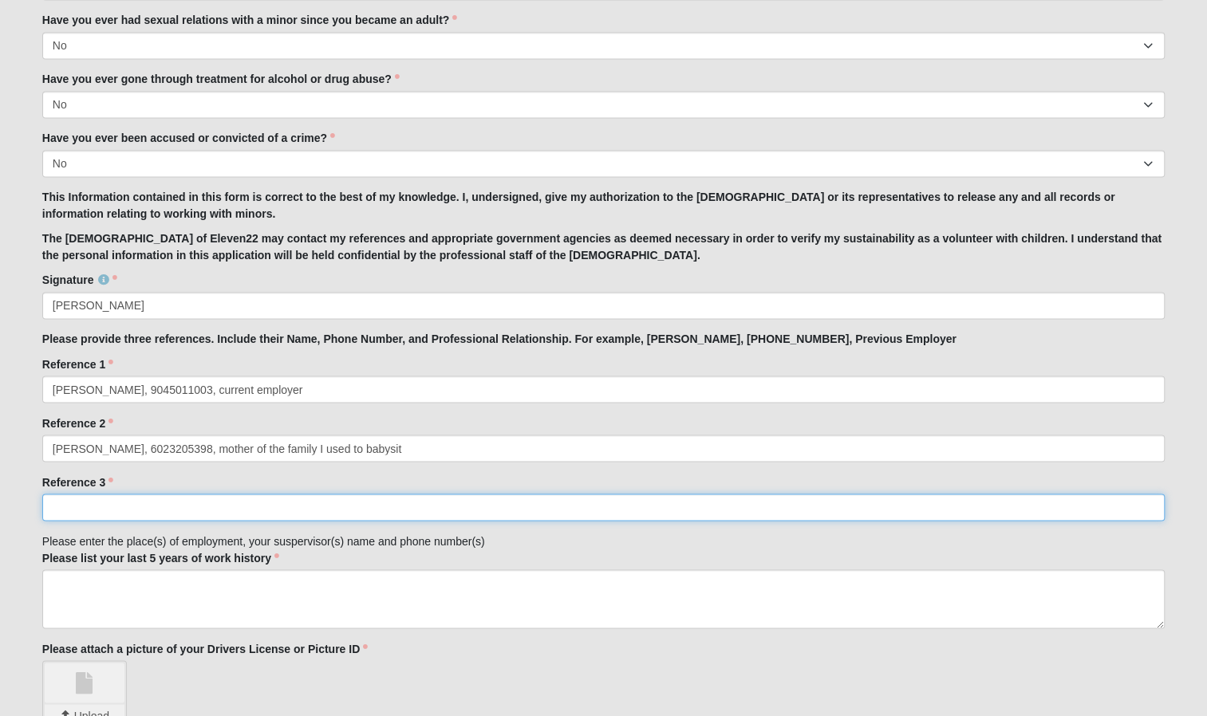
click at [368, 498] on input "Reference 3" at bounding box center [603, 507] width 1122 height 27
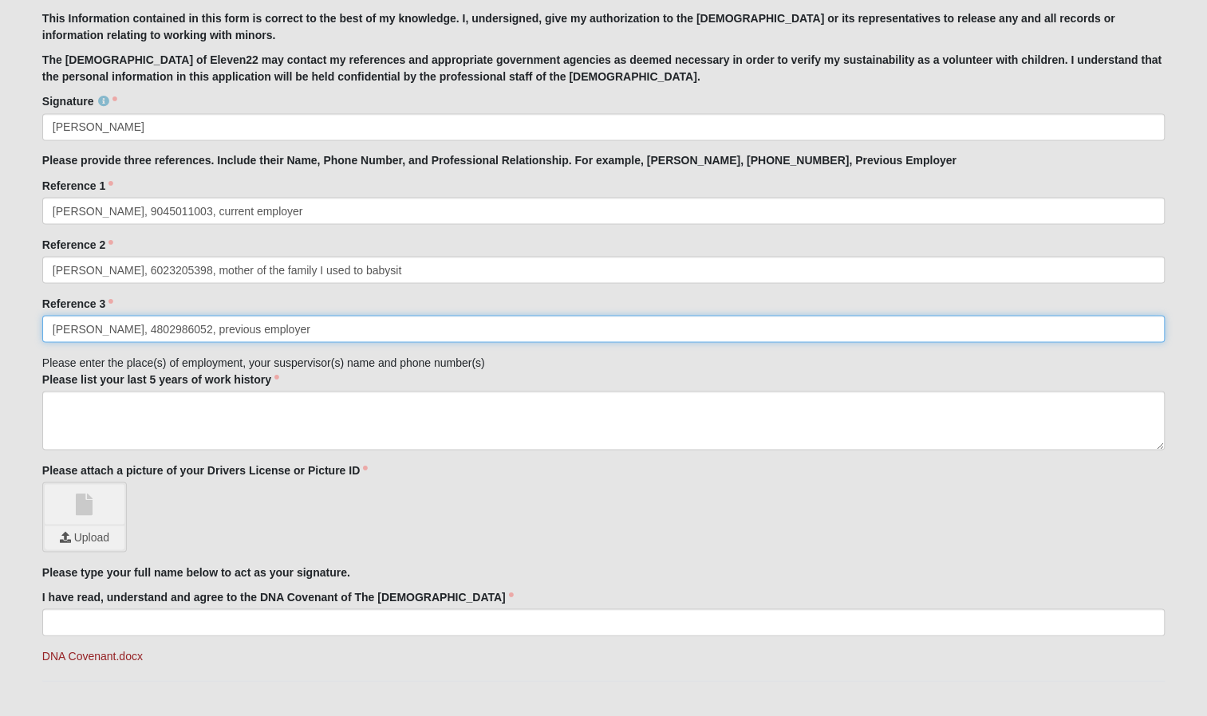
scroll to position [1637, 0]
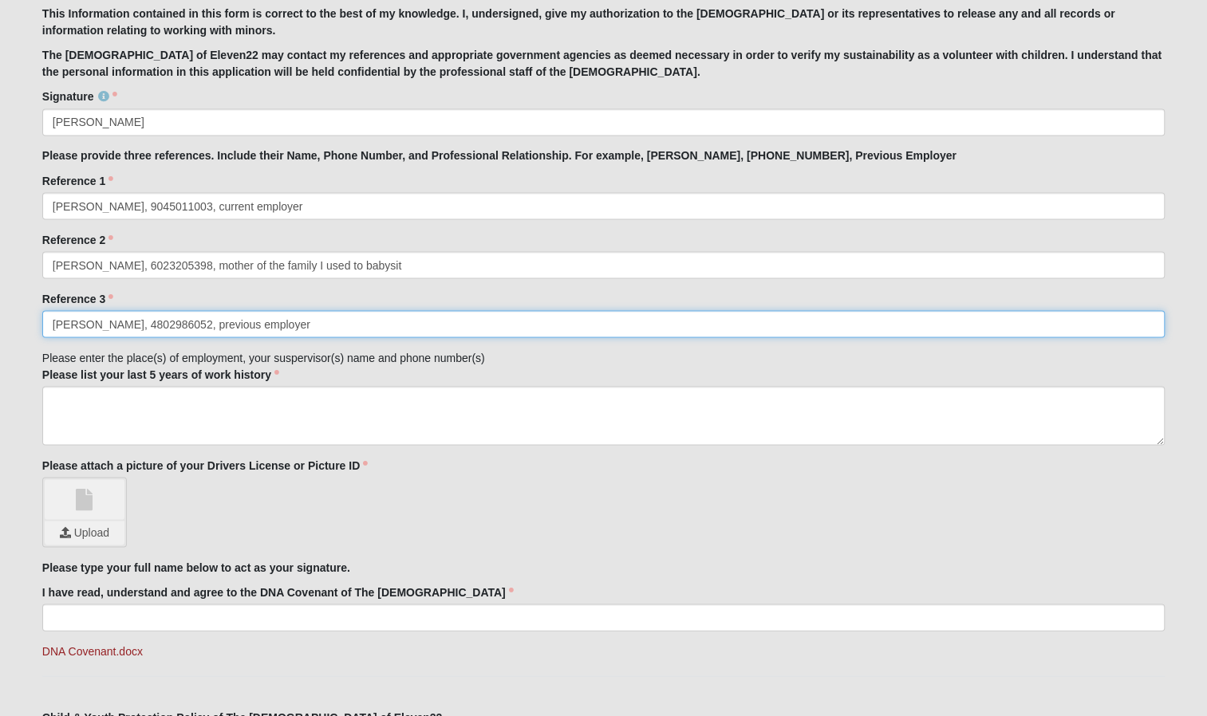
type input "[PERSON_NAME], 4802986052, previous employer"
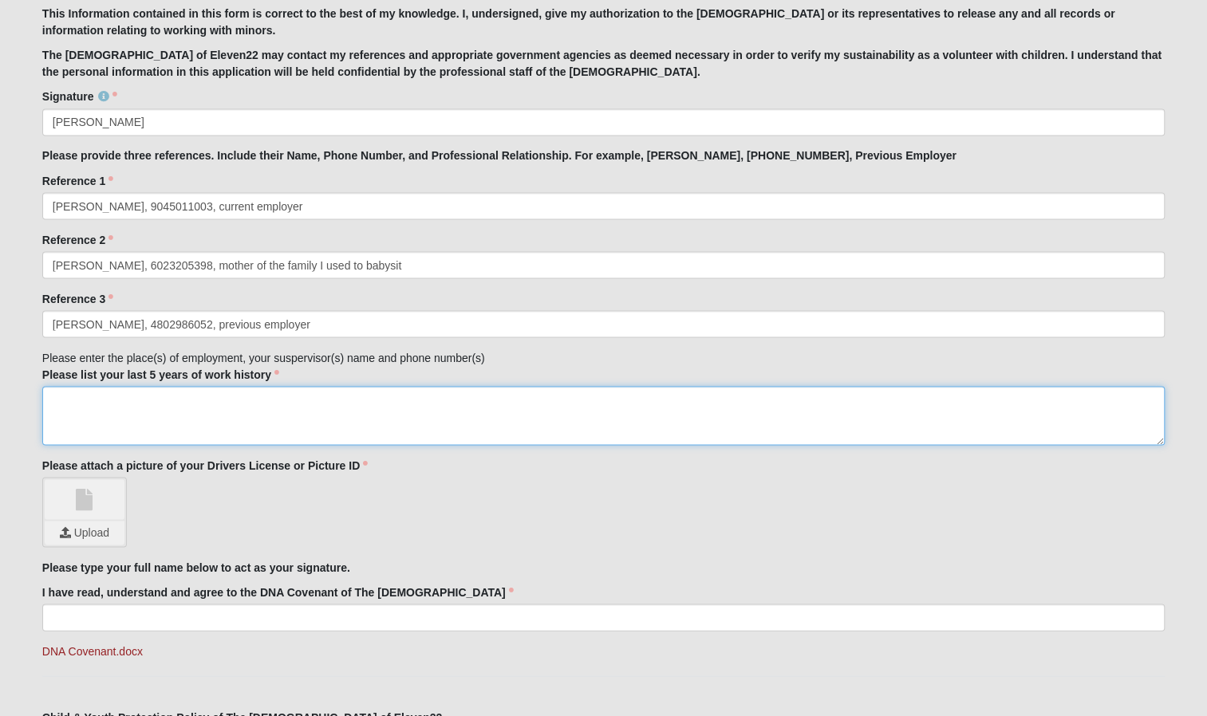
click at [268, 412] on textarea "Please list your last 5 years of work history" at bounding box center [603, 415] width 1122 height 59
type textarea "[PERSON_NAME], [PERSON_NAME], 9045011003 Lon's, [PERSON_NAME], 4802986052 Poke …"
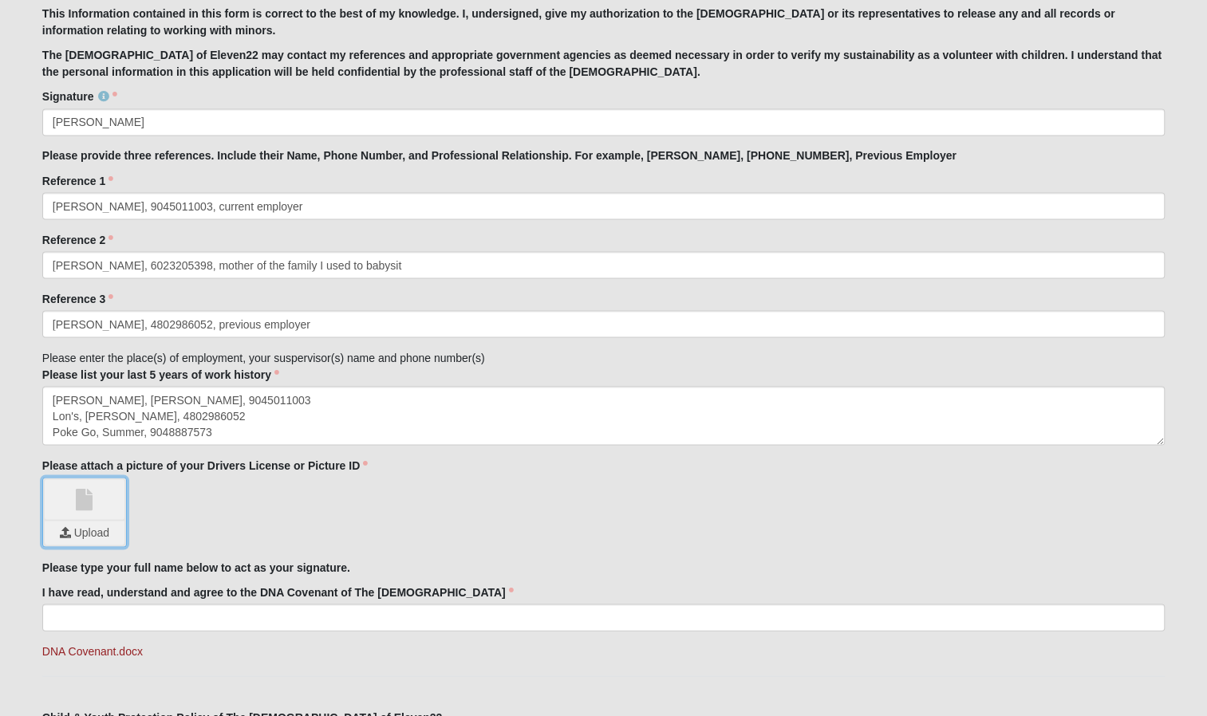
click at [70, 528] on input "file" at bounding box center [85, 533] width 80 height 24
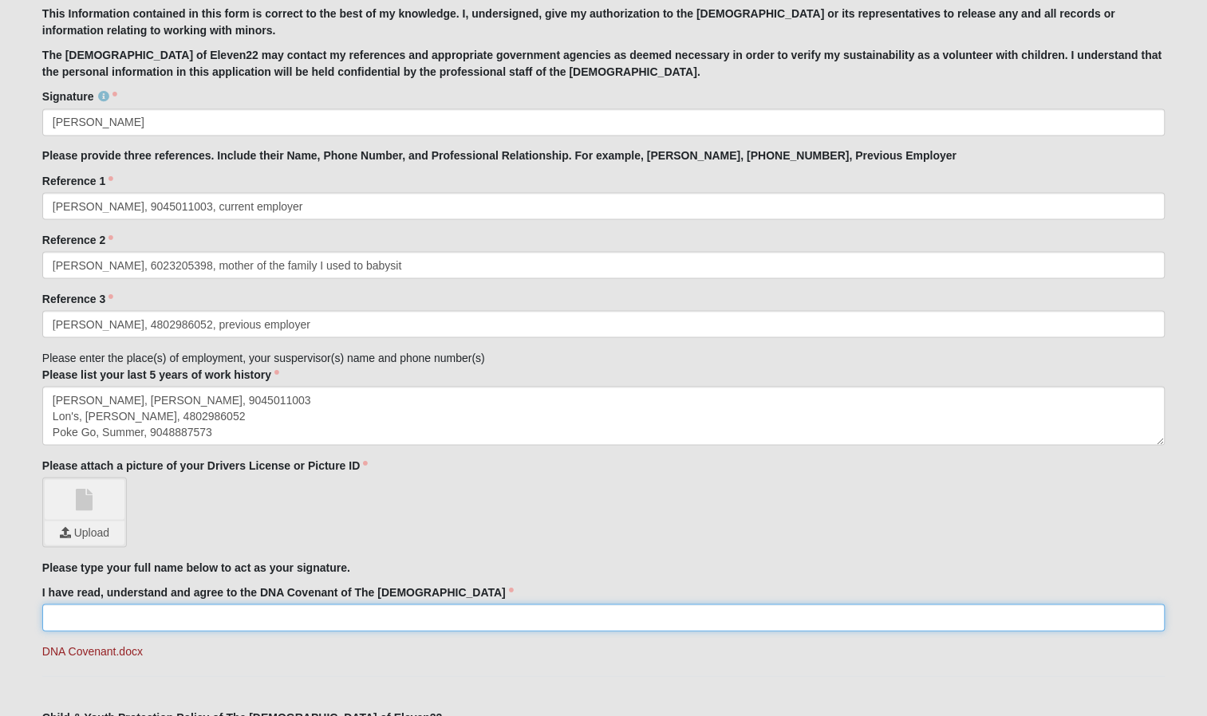
click at [435, 620] on input "I have read, understand and agree to the DNA Covenant of The [DEMOGRAPHIC_DATA]" at bounding box center [603, 617] width 1122 height 27
type input "[PERSON_NAME]"
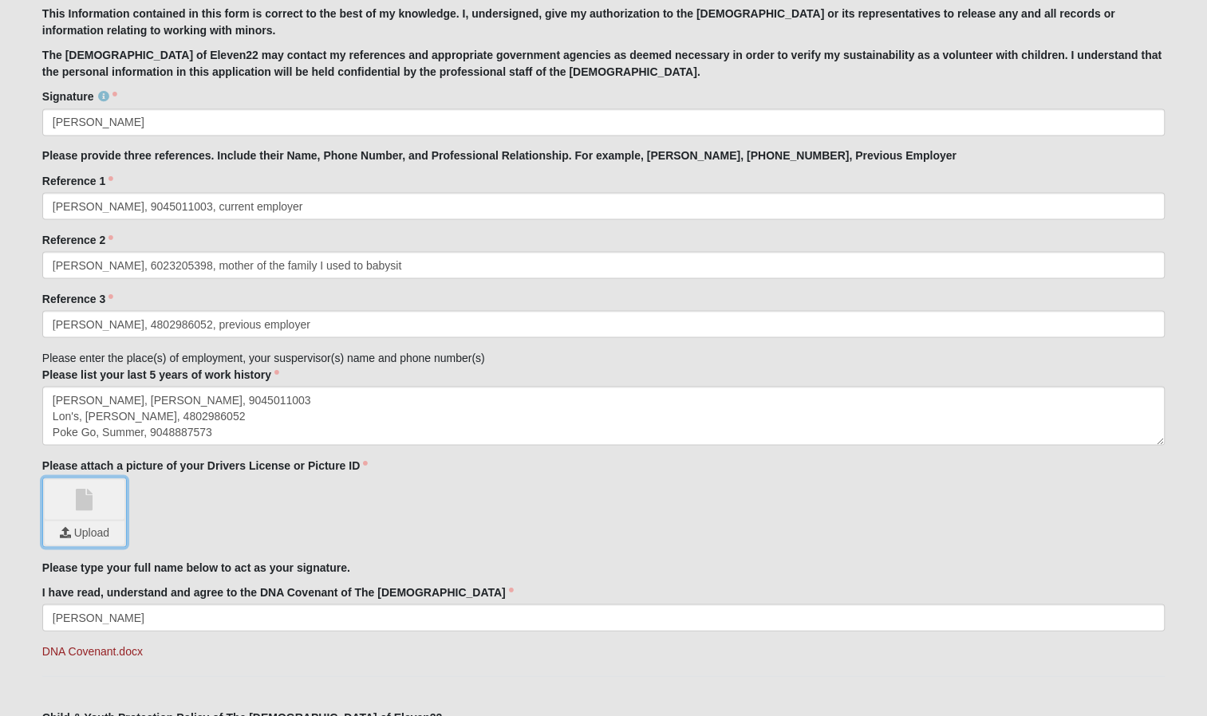
click at [104, 526] on input "file" at bounding box center [85, 533] width 80 height 24
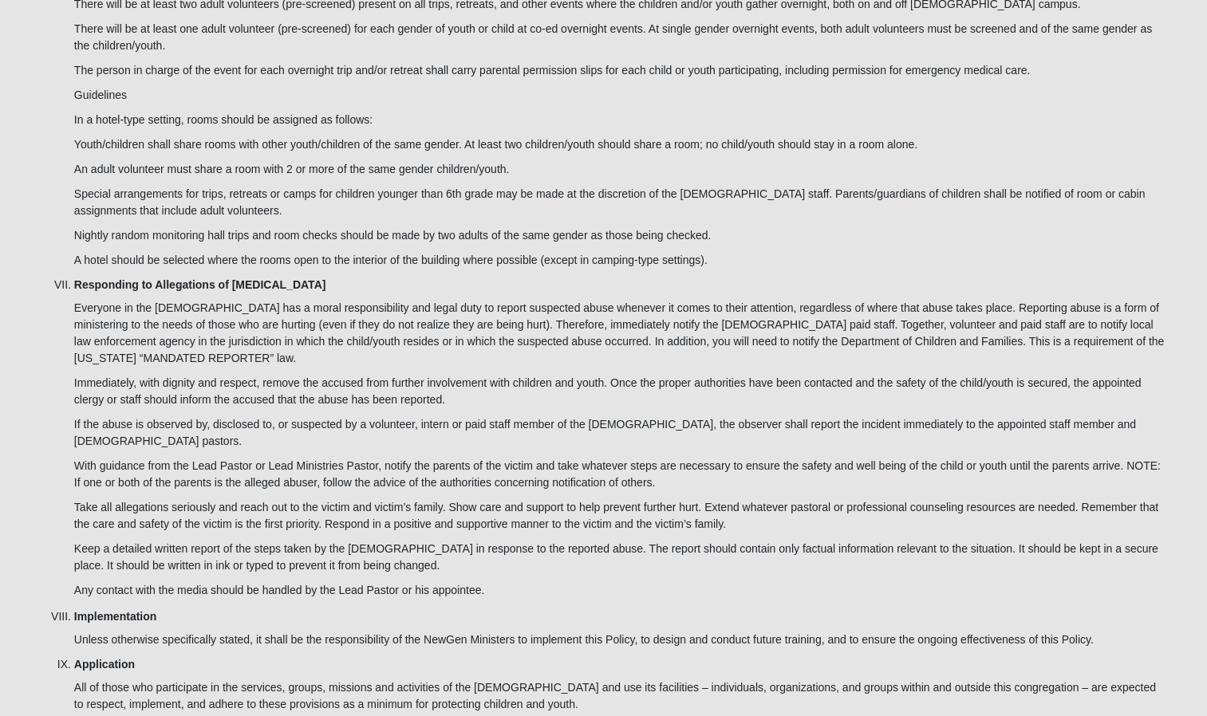
scroll to position [4968, 0]
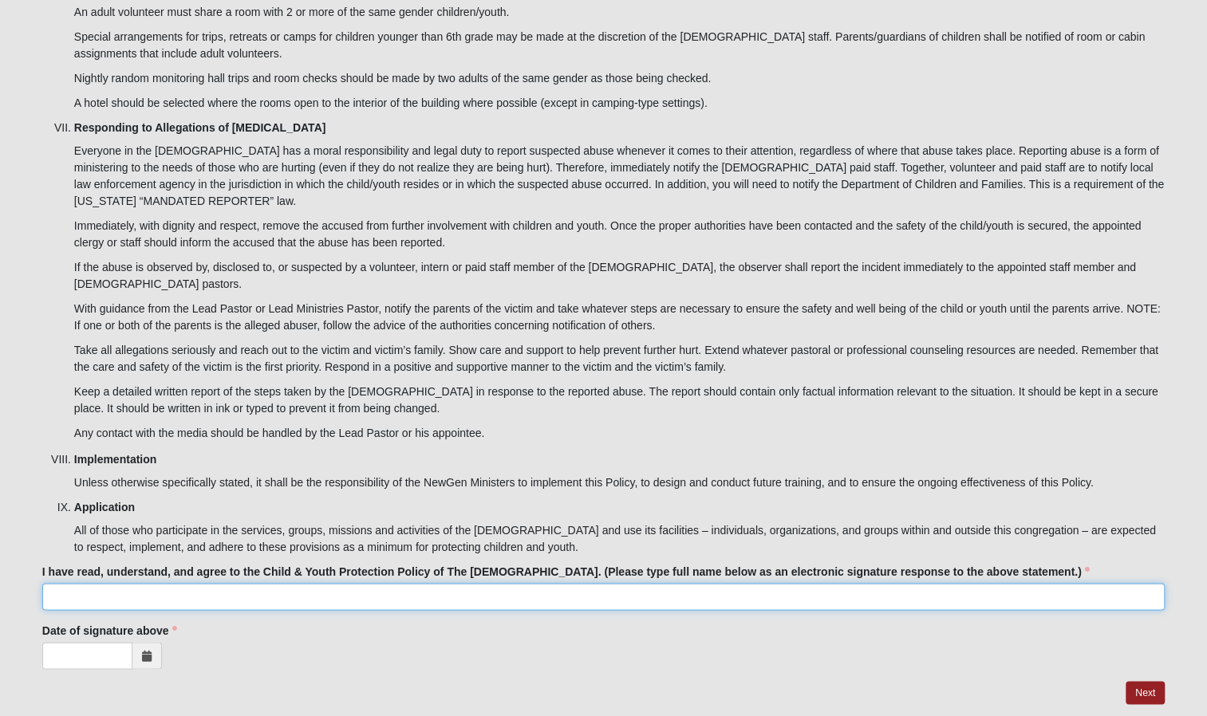
click at [416, 583] on input "I have read, understand, and agree to the Child & Youth Protection Policy of Th…" at bounding box center [603, 596] width 1122 height 27
type input "[PERSON_NAME]"
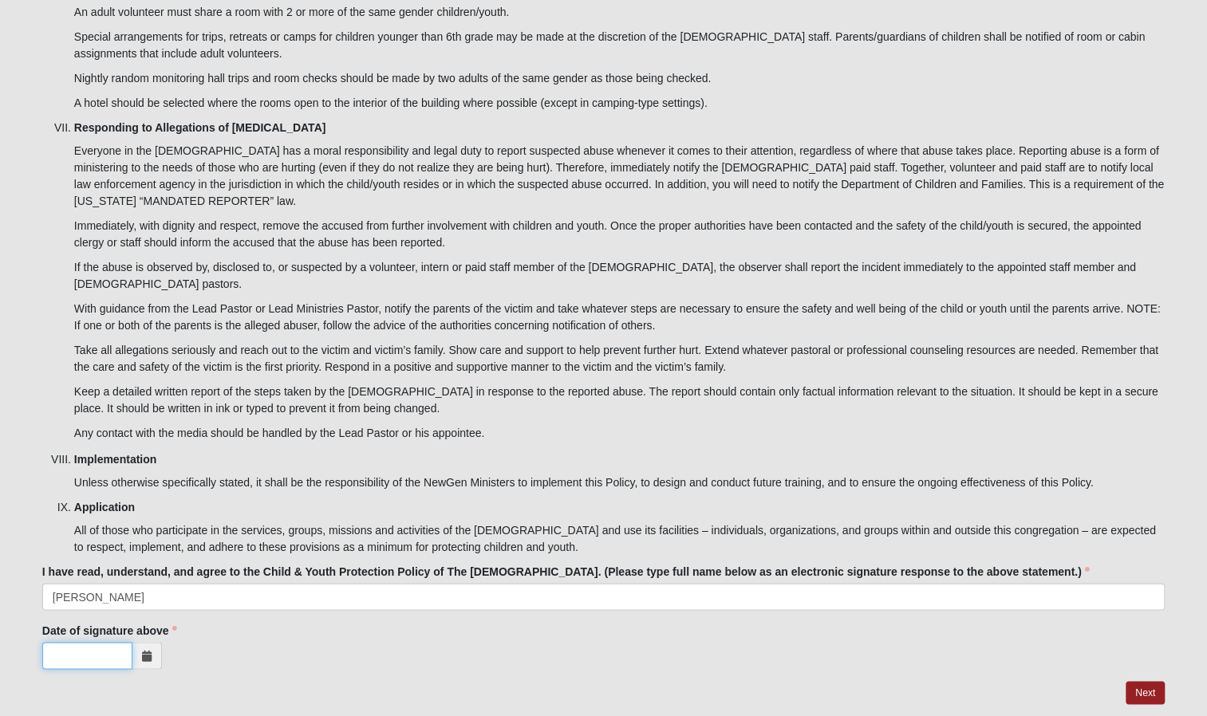
click at [116, 642] on input "Date of signature above" at bounding box center [87, 655] width 90 height 27
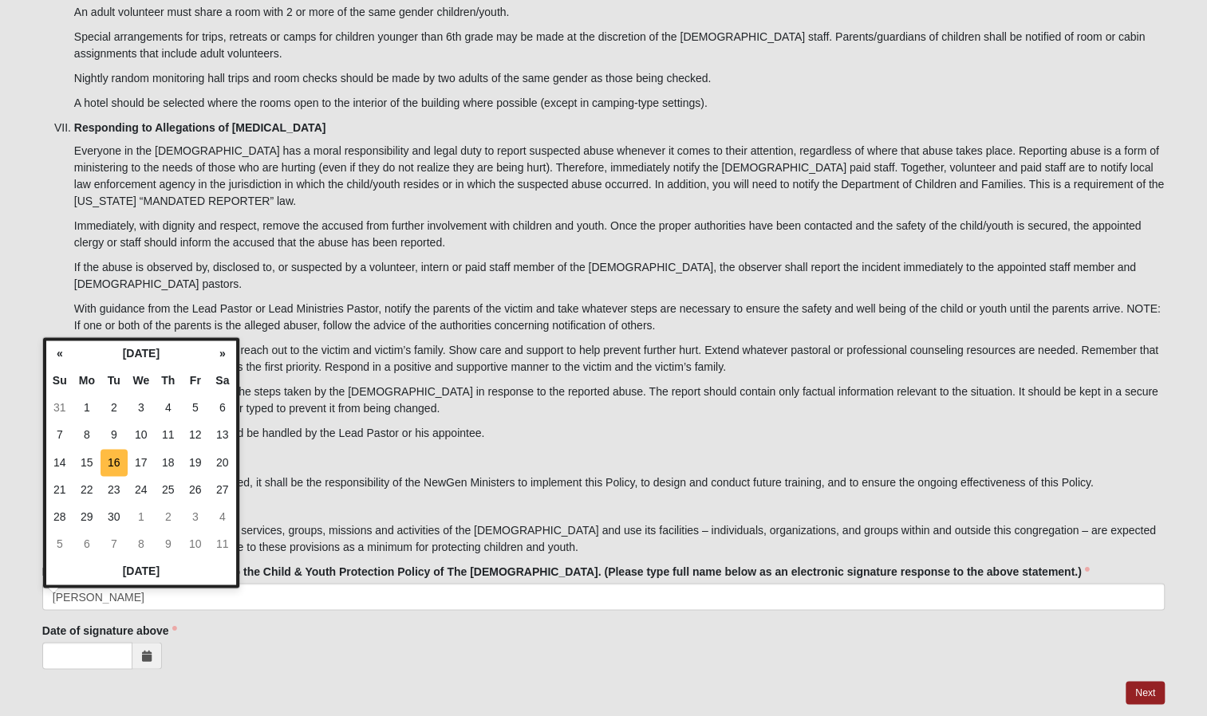
click at [108, 455] on td "16" at bounding box center [113, 462] width 27 height 27
type input "[DATE]"
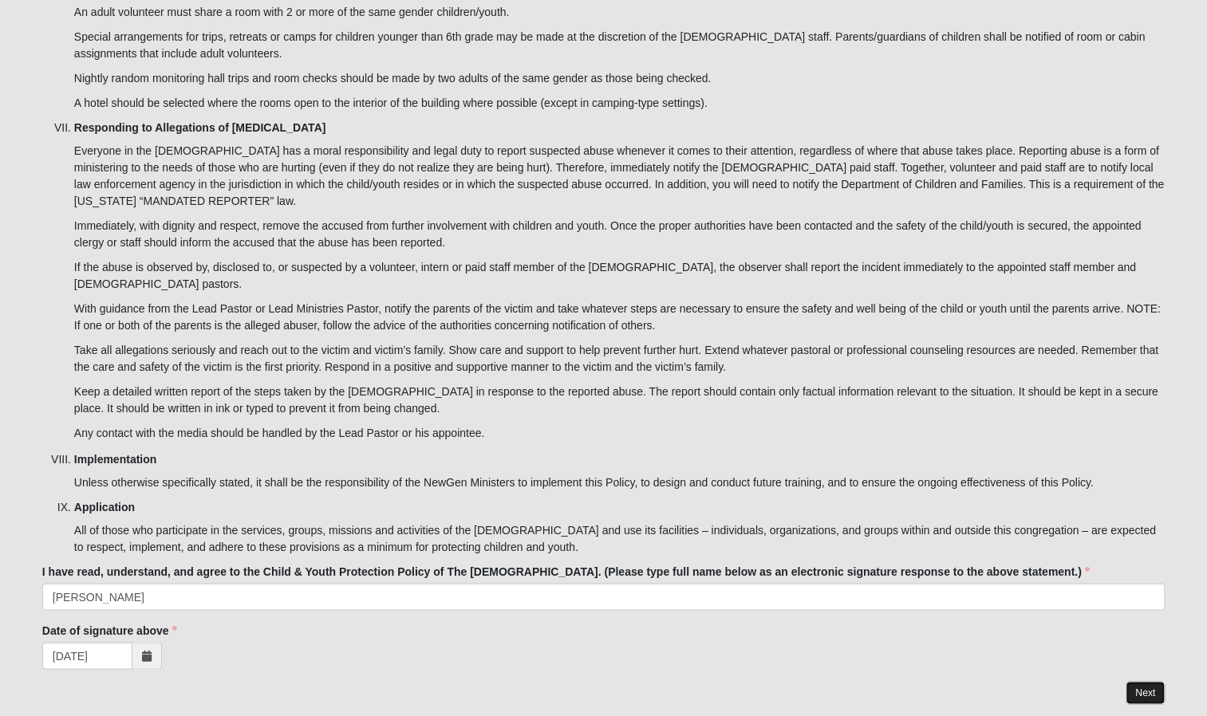
click at [1138, 681] on link "Next" at bounding box center [1144, 692] width 39 height 23
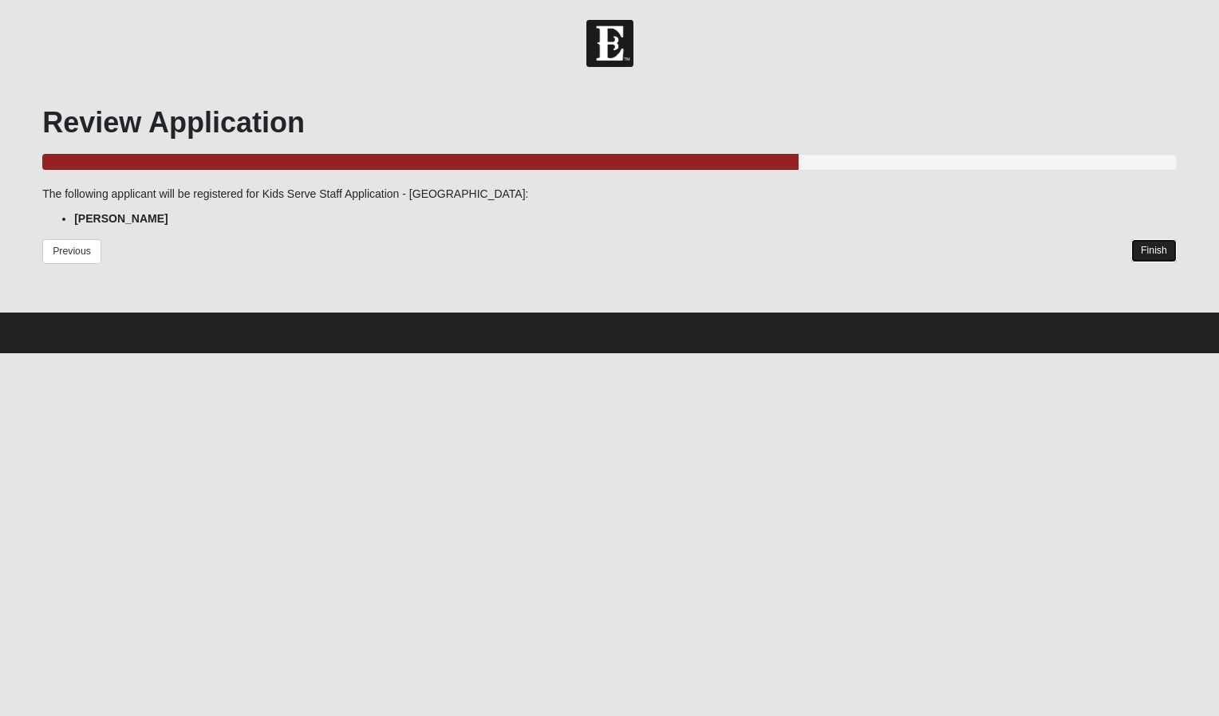
click at [1143, 243] on link "Finish" at bounding box center [1153, 250] width 45 height 23
